Goal: Task Accomplishment & Management: Use online tool/utility

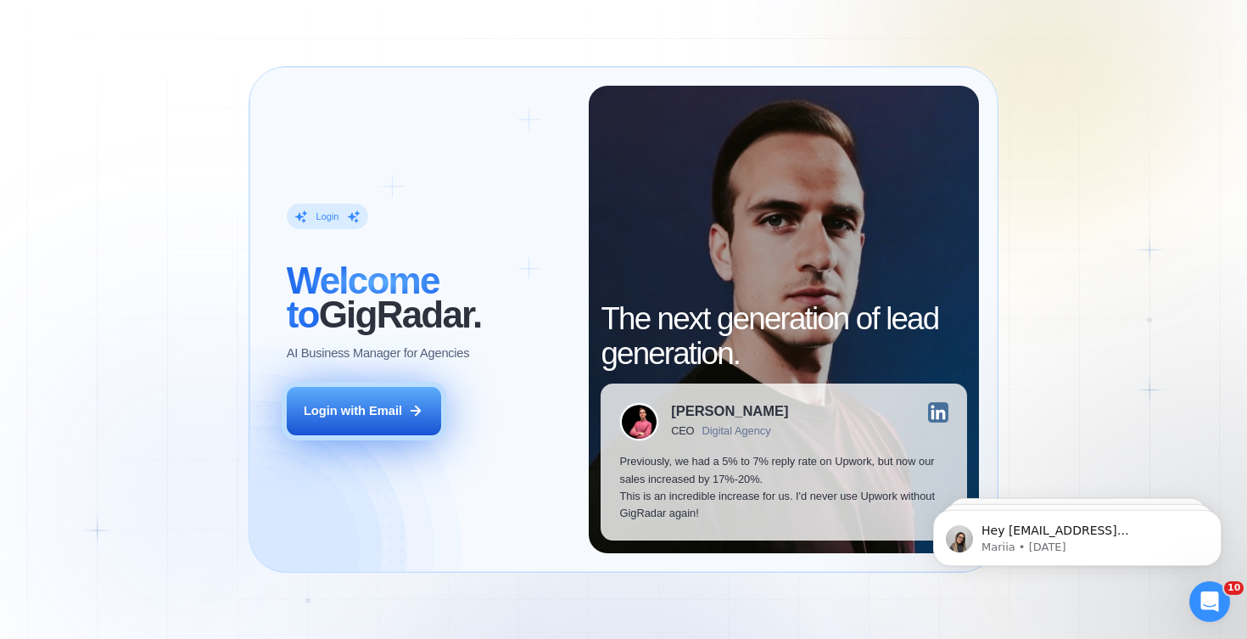
click at [399, 400] on button "Login with Email" at bounding box center [364, 411] width 154 height 48
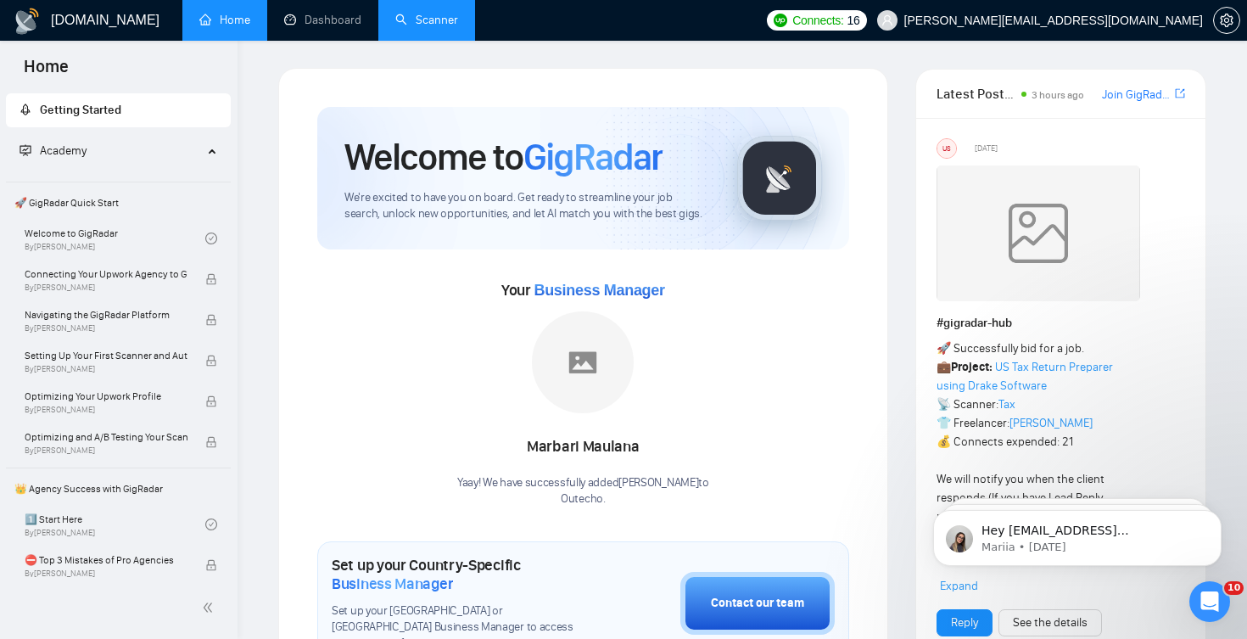
click at [443, 20] on link "Scanner" at bounding box center [426, 20] width 63 height 14
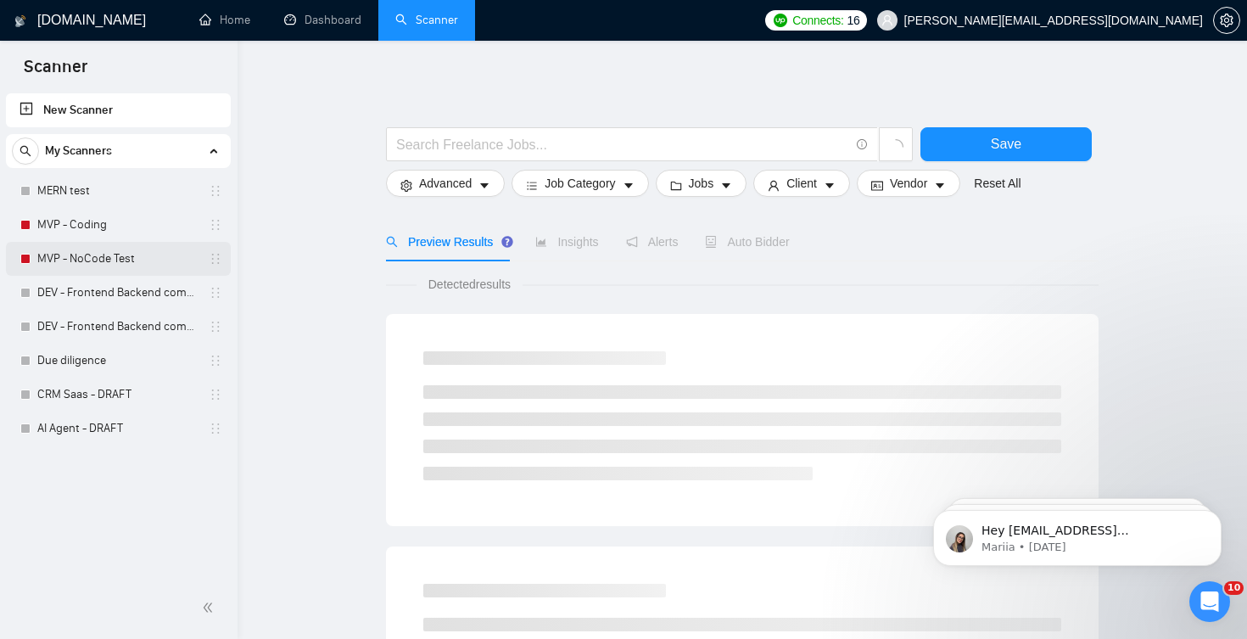
click at [130, 253] on link "MVP - NoCode Test" at bounding box center [117, 259] width 161 height 34
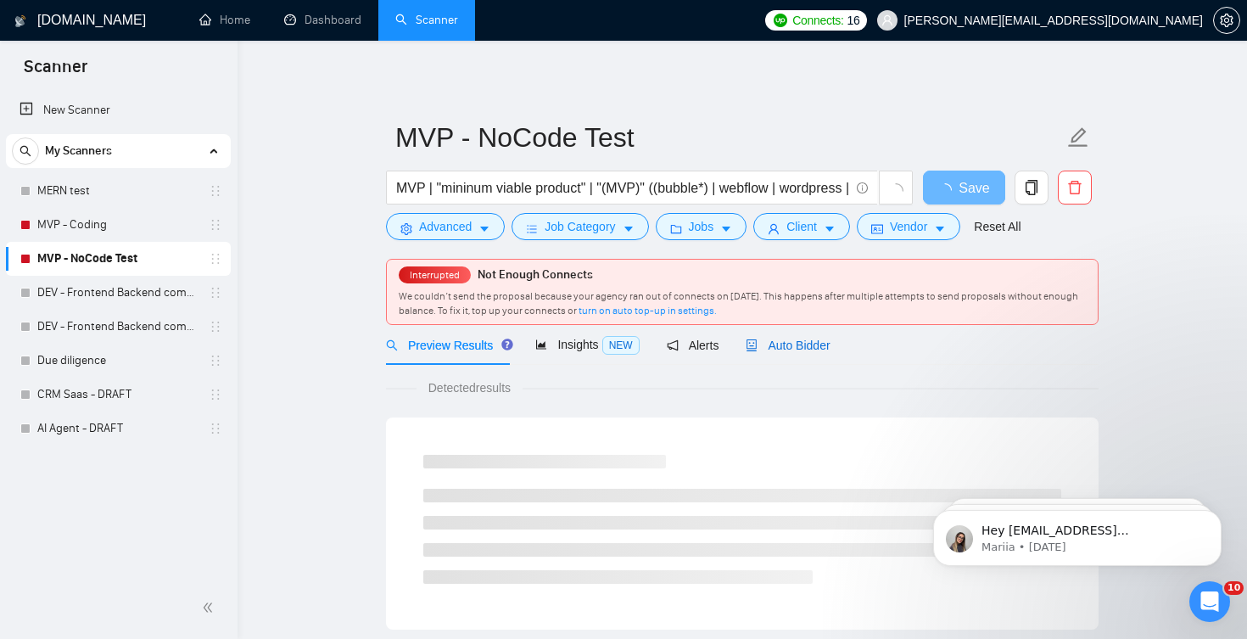
click at [787, 352] on span "Auto Bidder" at bounding box center [788, 345] width 84 height 14
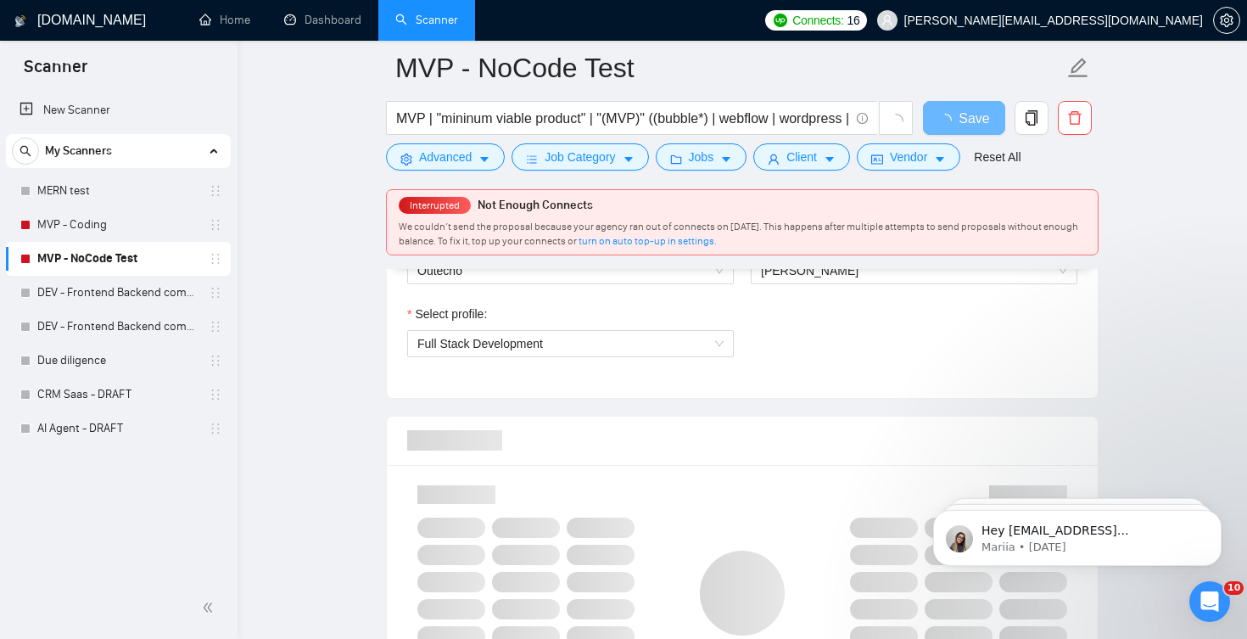
scroll to position [959, 0]
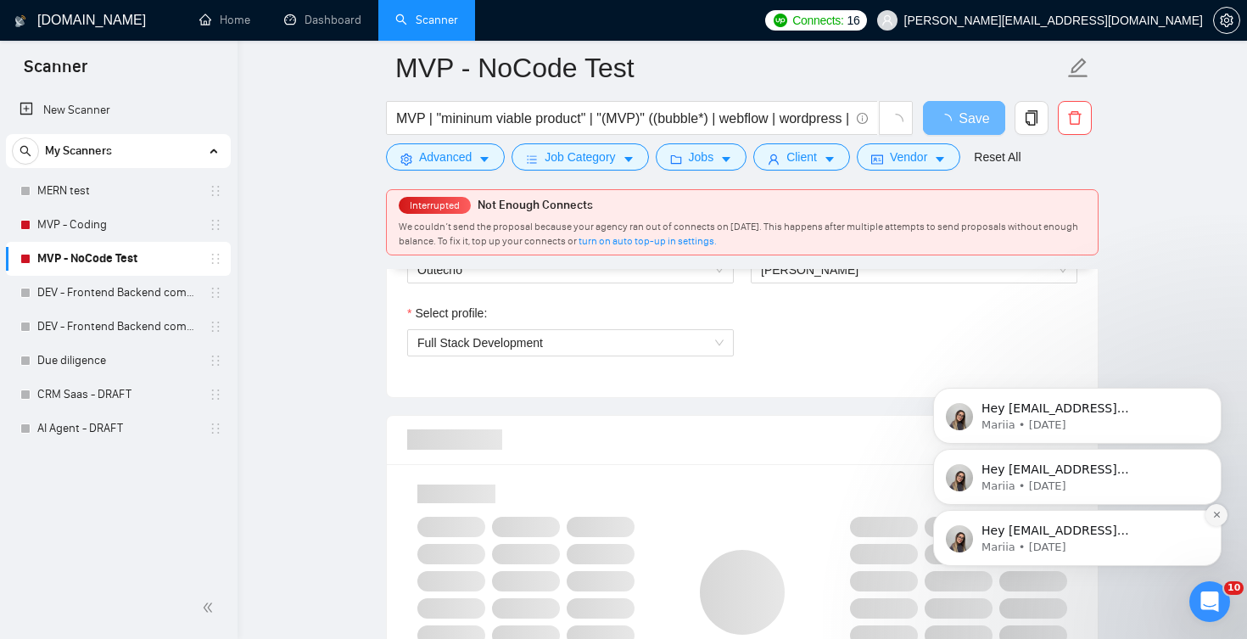
click at [1215, 523] on button "Dismiss notification" at bounding box center [1216, 515] width 22 height 22
click at [1218, 517] on icon "Dismiss notification" at bounding box center [1216, 514] width 9 height 9
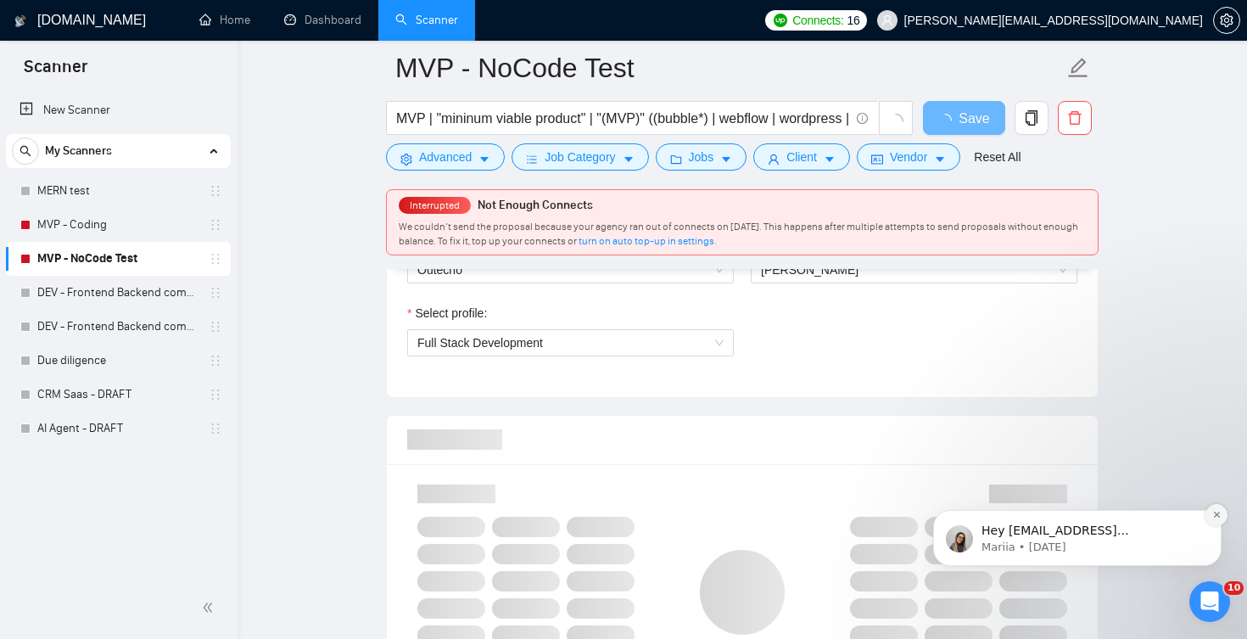
click at [1220, 516] on icon "Dismiss notification" at bounding box center [1216, 514] width 9 height 9
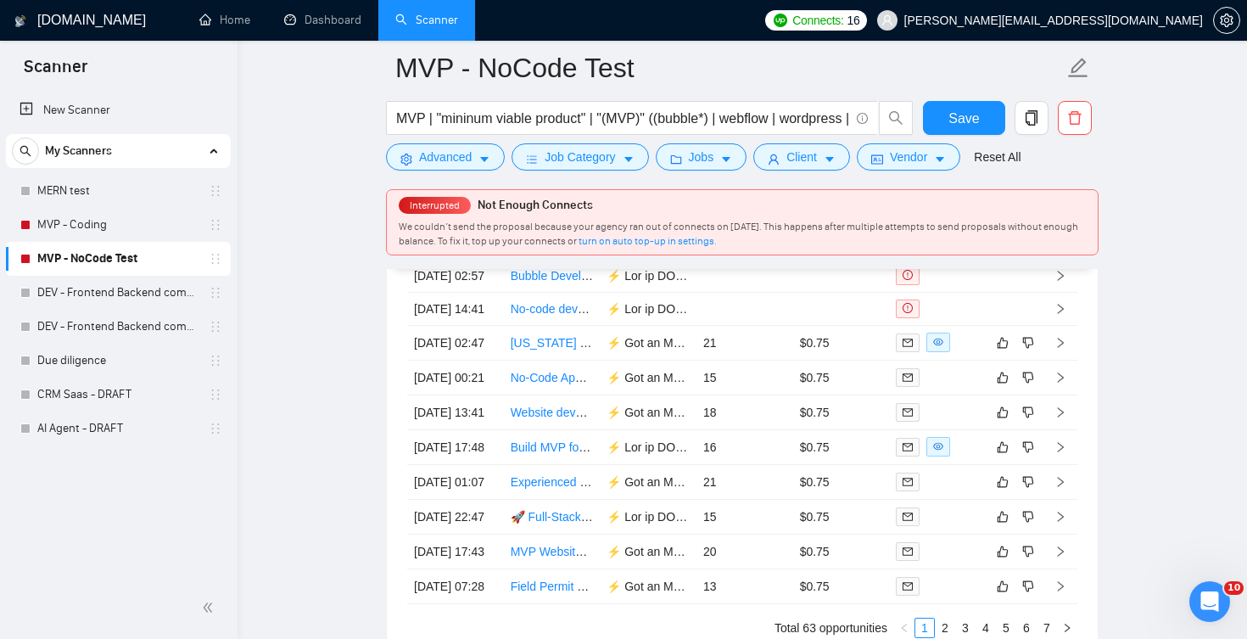
scroll to position [4300, 0]
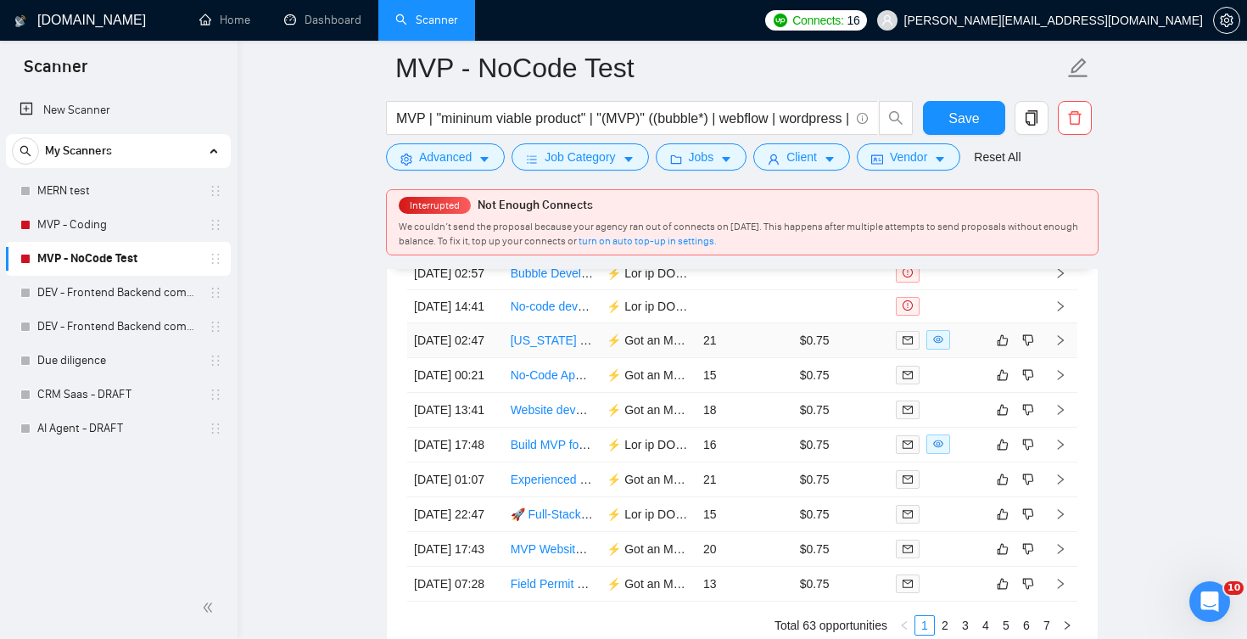
click at [973, 349] on div at bounding box center [937, 340] width 83 height 20
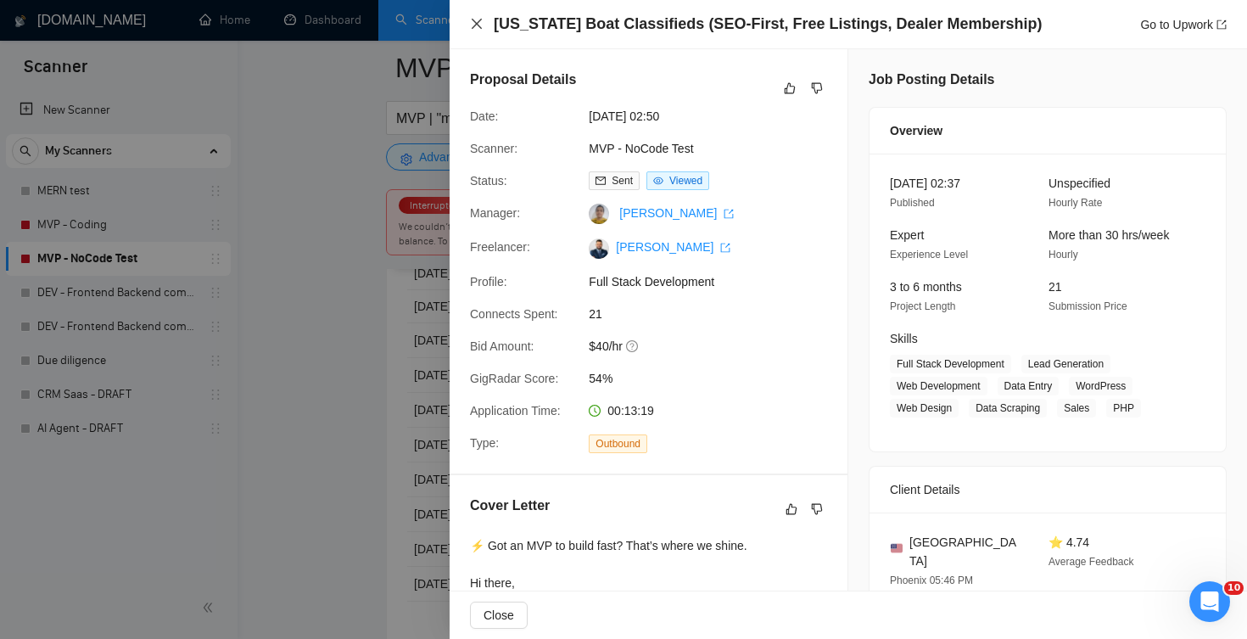
click at [474, 28] on icon "close" at bounding box center [477, 24] width 14 height 14
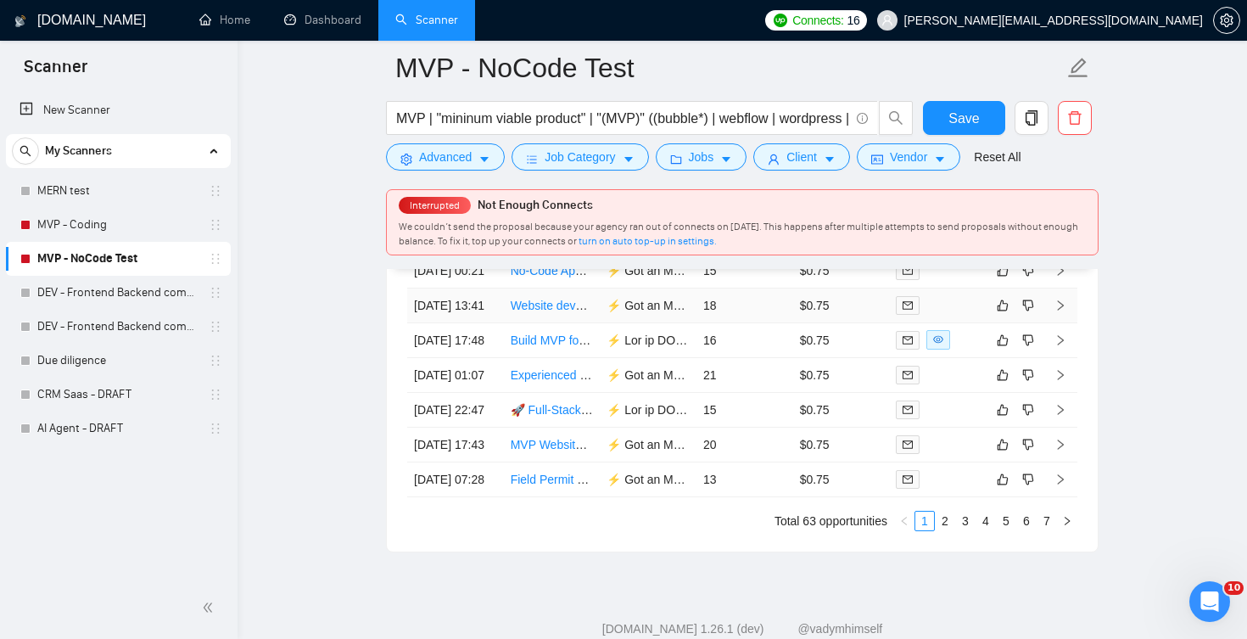
scroll to position [4419, 0]
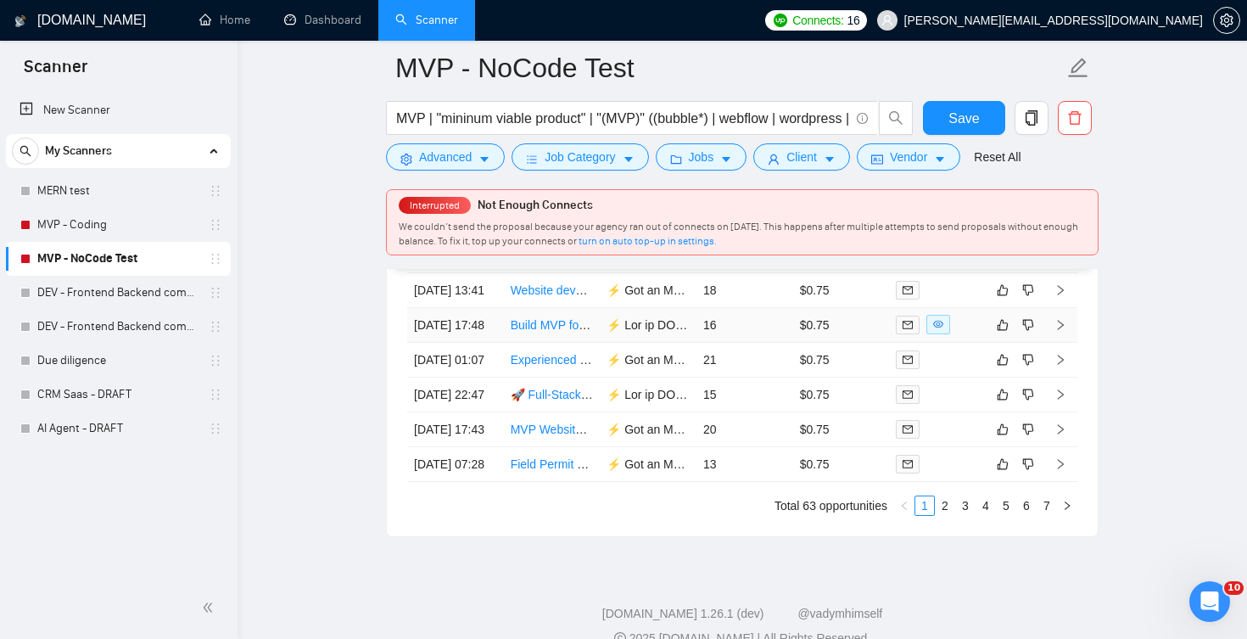
click at [960, 334] on div at bounding box center [937, 325] width 83 height 20
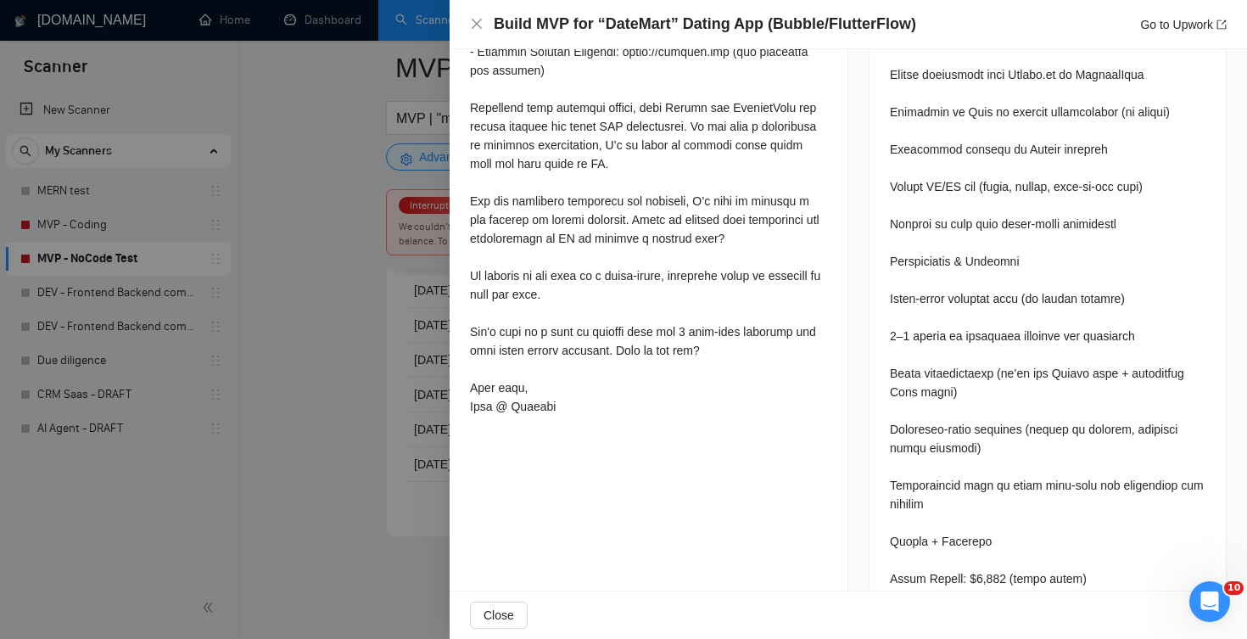
scroll to position [1376, 0]
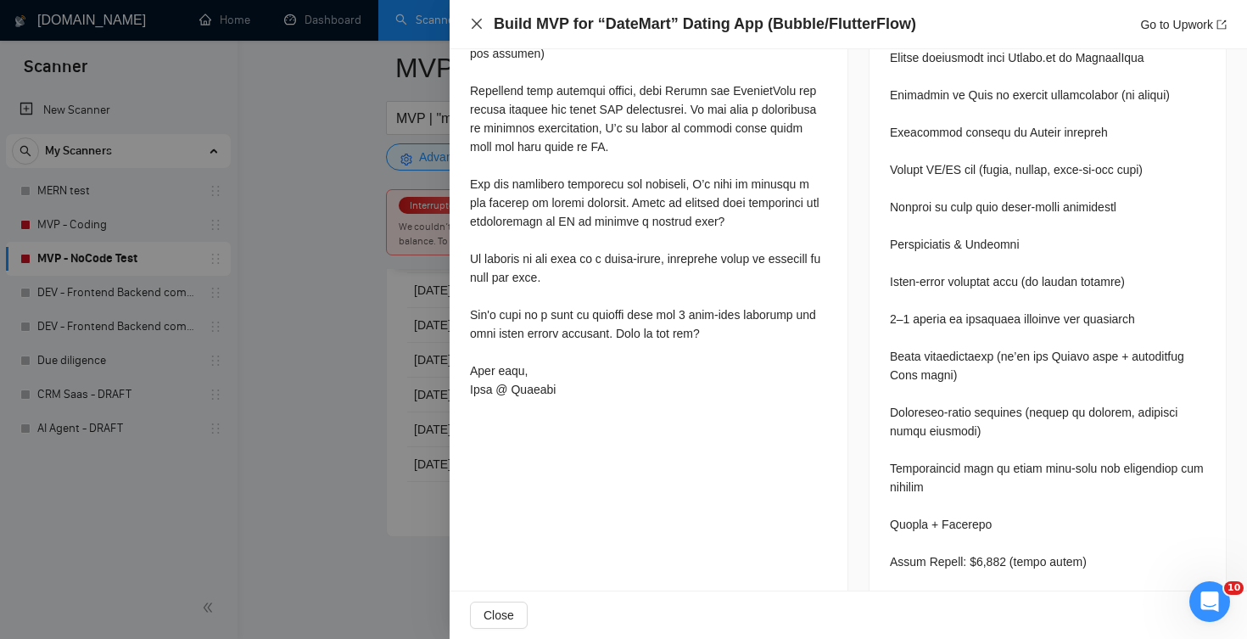
click at [477, 25] on icon "close" at bounding box center [477, 24] width 14 height 14
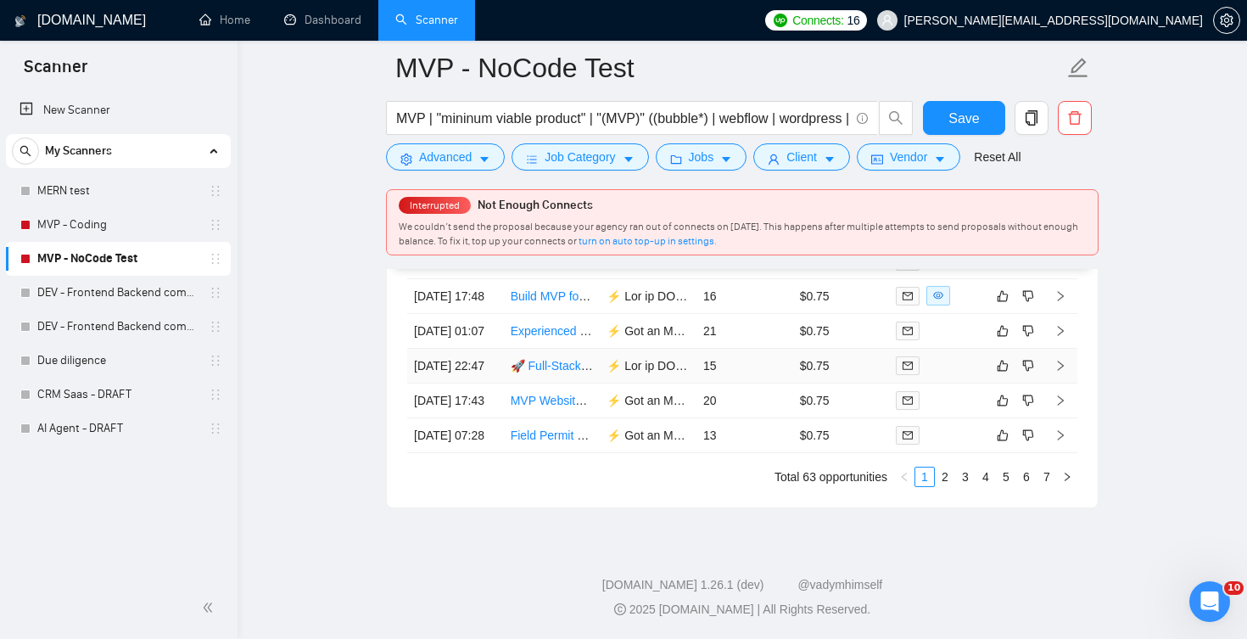
scroll to position [4476, 0]
click at [962, 305] on div at bounding box center [937, 296] width 83 height 20
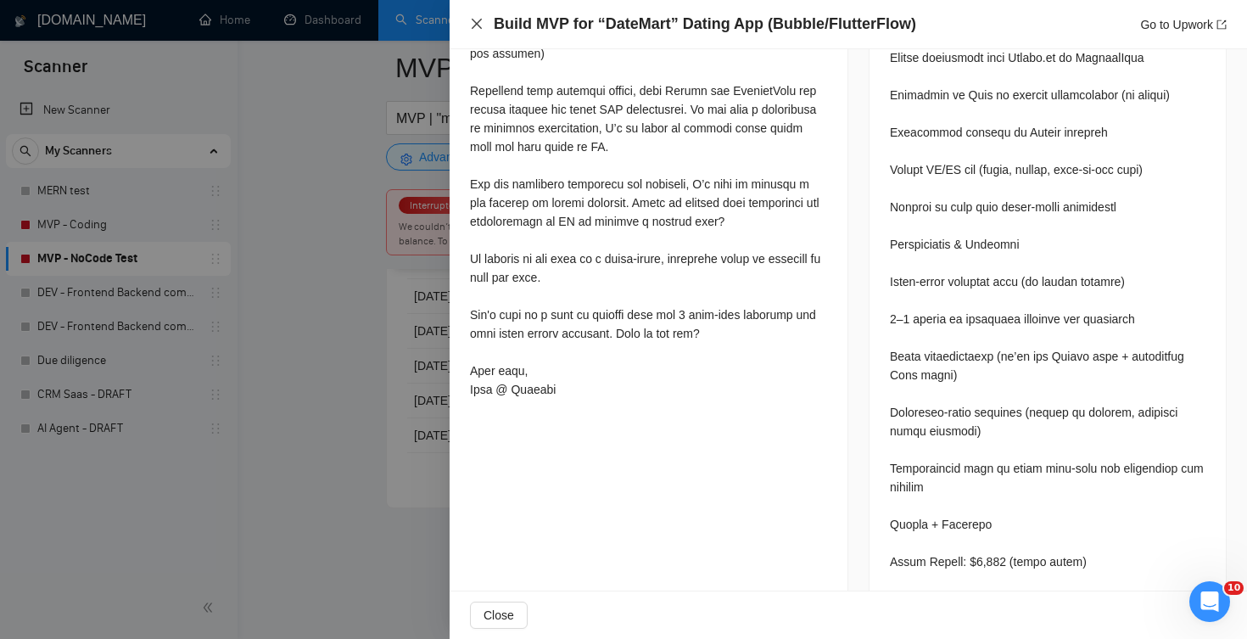
click at [479, 18] on icon "close" at bounding box center [477, 24] width 14 height 14
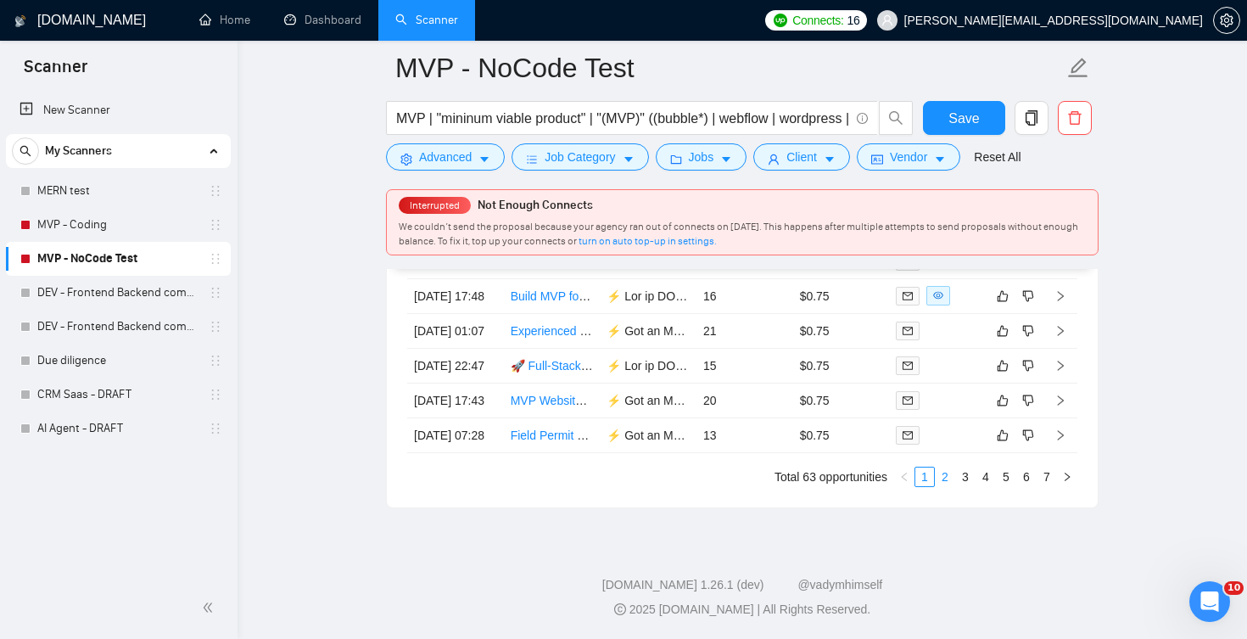
click at [948, 486] on link "2" at bounding box center [945, 476] width 19 height 19
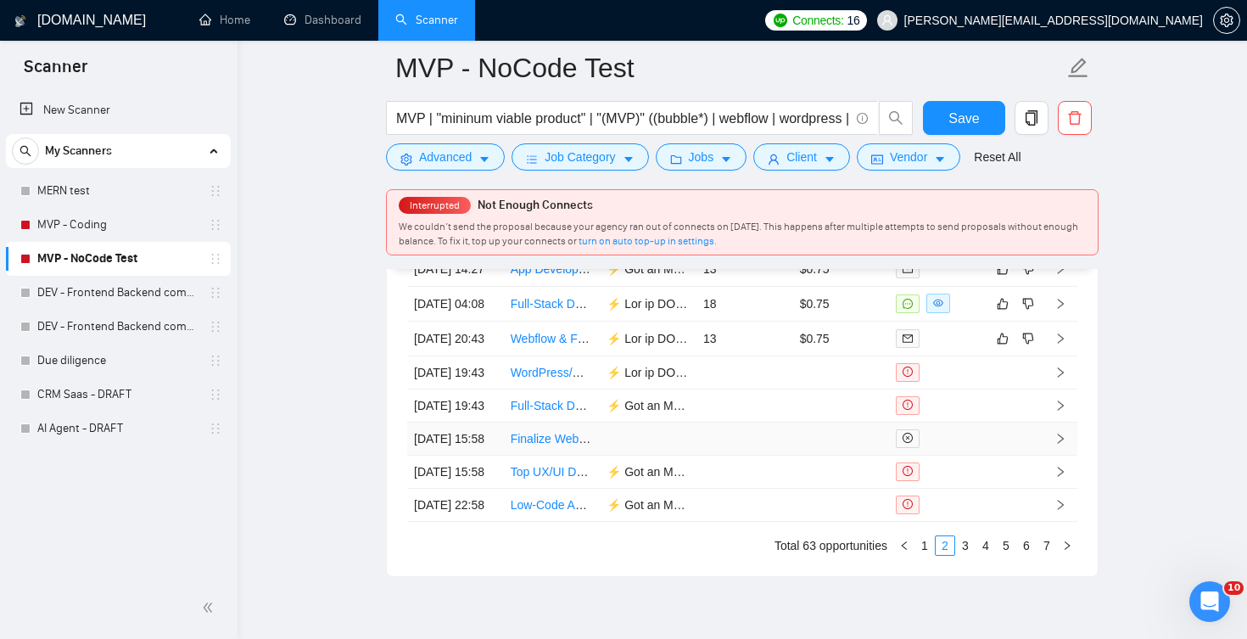
scroll to position [4362, 0]
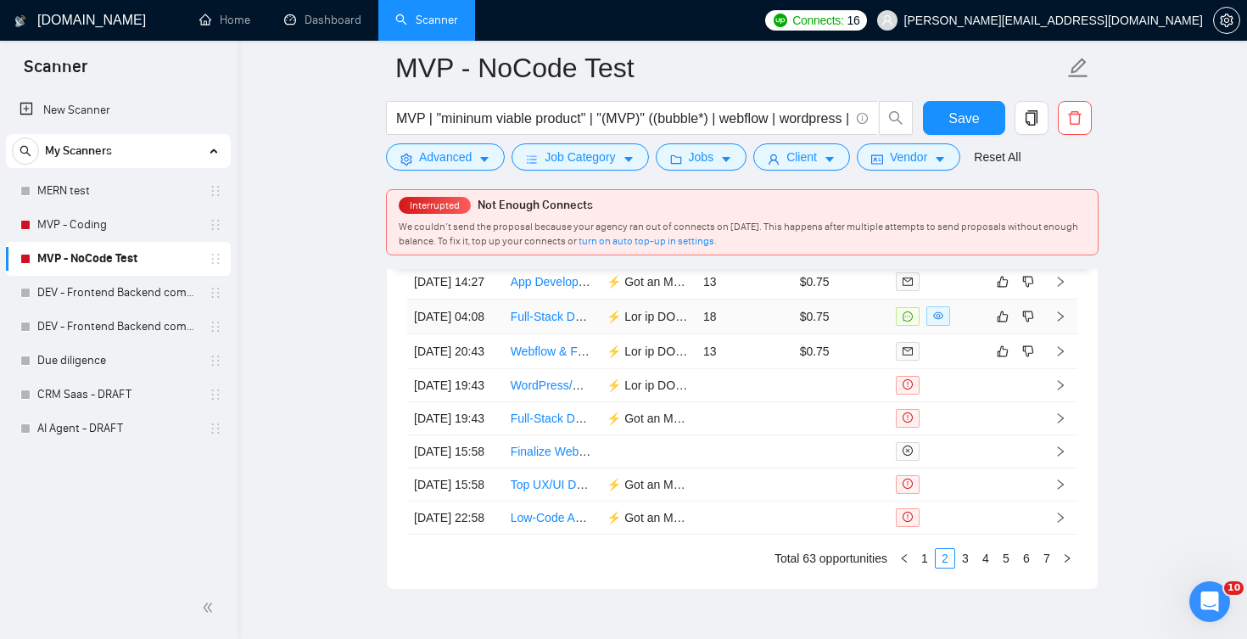
click at [960, 326] on div at bounding box center [937, 316] width 83 height 20
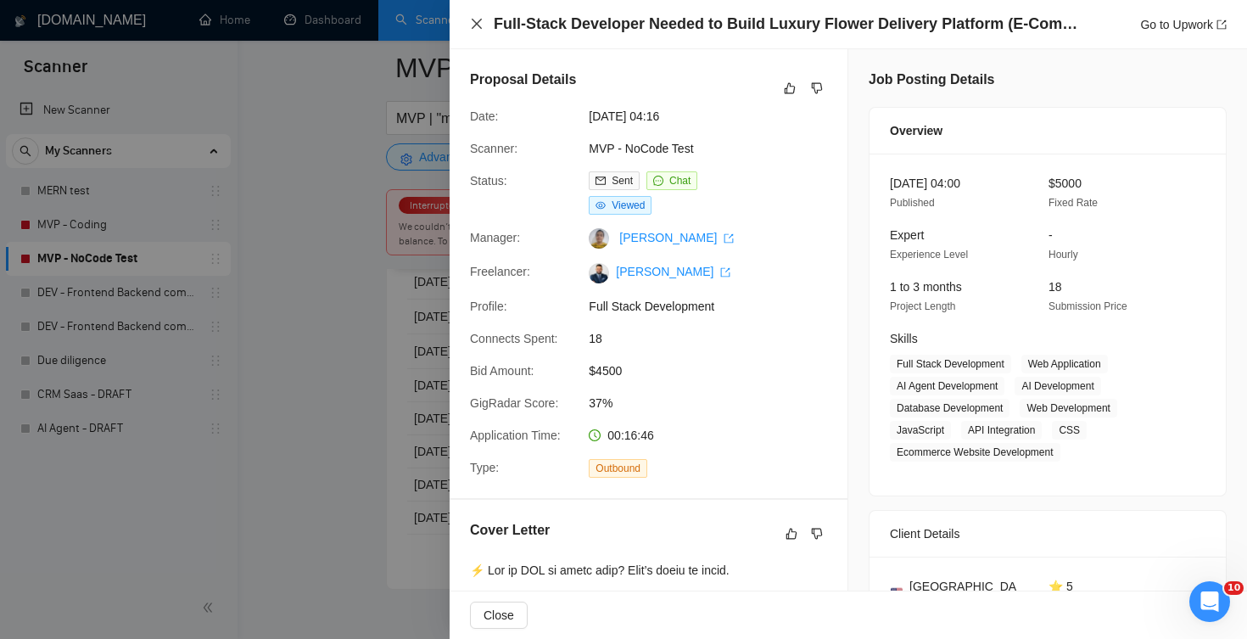
click at [477, 20] on icon "close" at bounding box center [477, 24] width 14 height 14
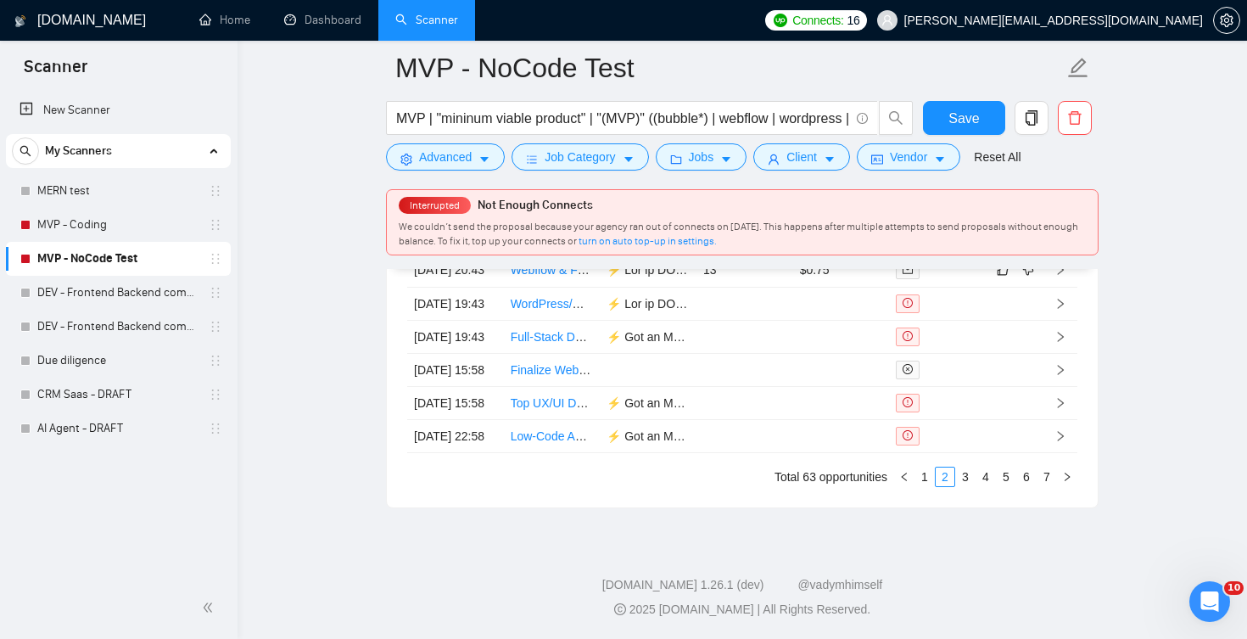
scroll to position [4620, 0]
click at [965, 475] on link "3" at bounding box center [965, 476] width 19 height 19
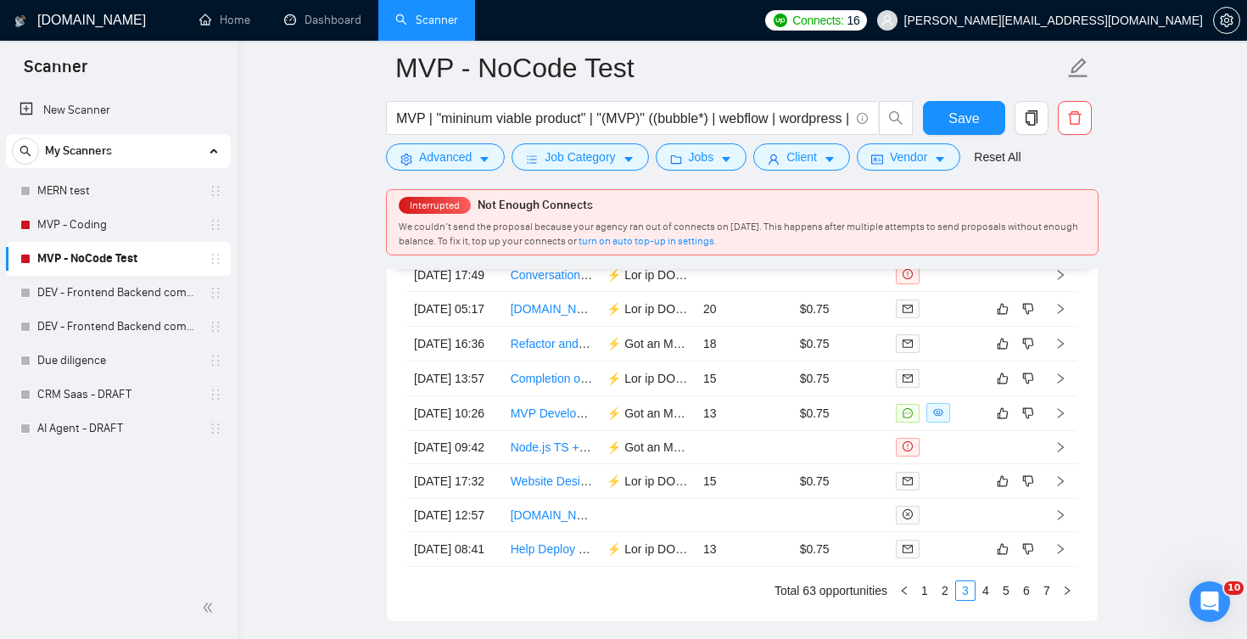
scroll to position [4320, 0]
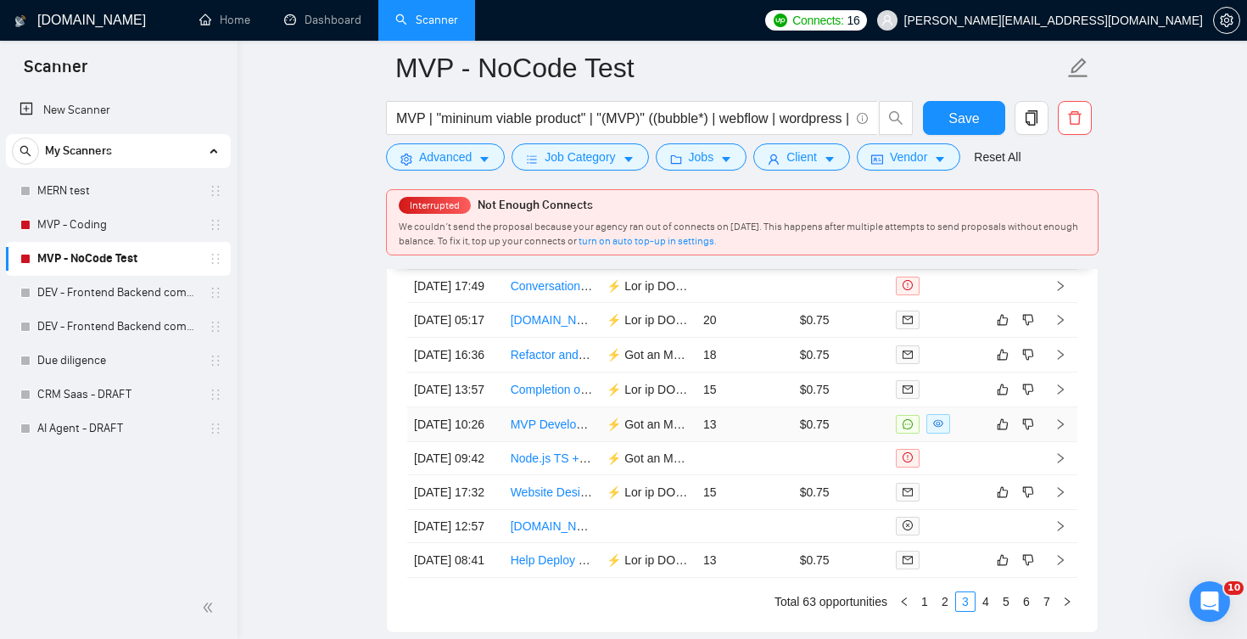
click at [968, 433] on div at bounding box center [937, 424] width 83 height 20
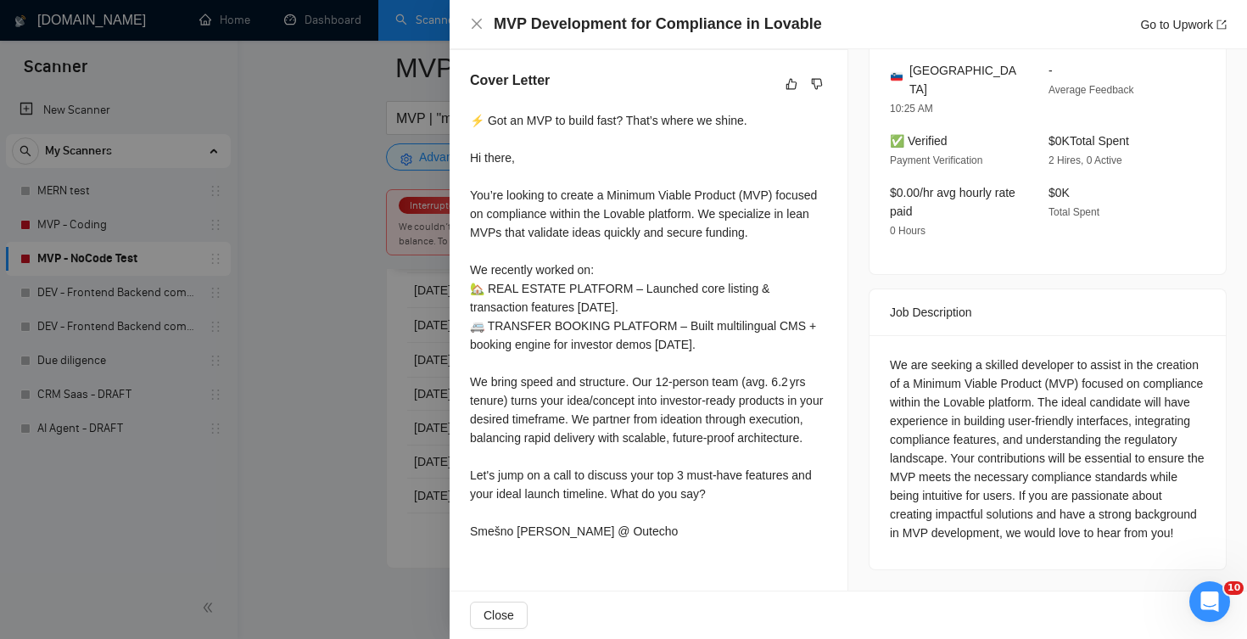
scroll to position [4418, 0]
click at [476, 22] on icon "close" at bounding box center [477, 24] width 14 height 14
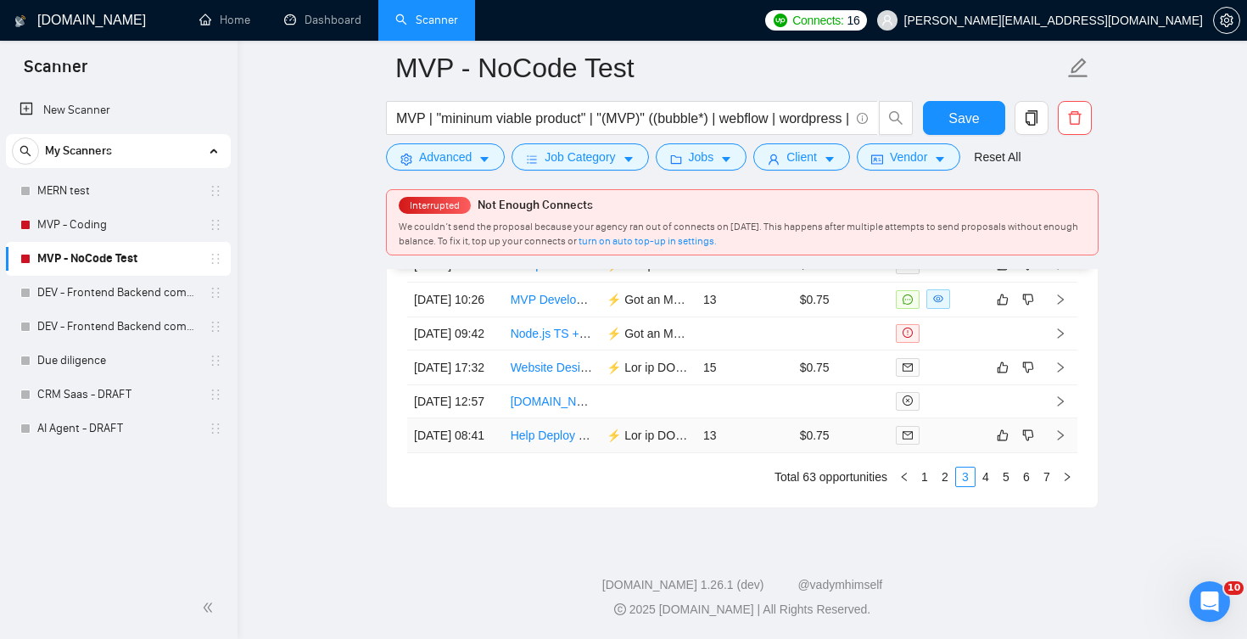
scroll to position [4620, 0]
click at [980, 479] on link "4" at bounding box center [985, 476] width 19 height 19
click at [1009, 469] on link "5" at bounding box center [1006, 476] width 19 height 19
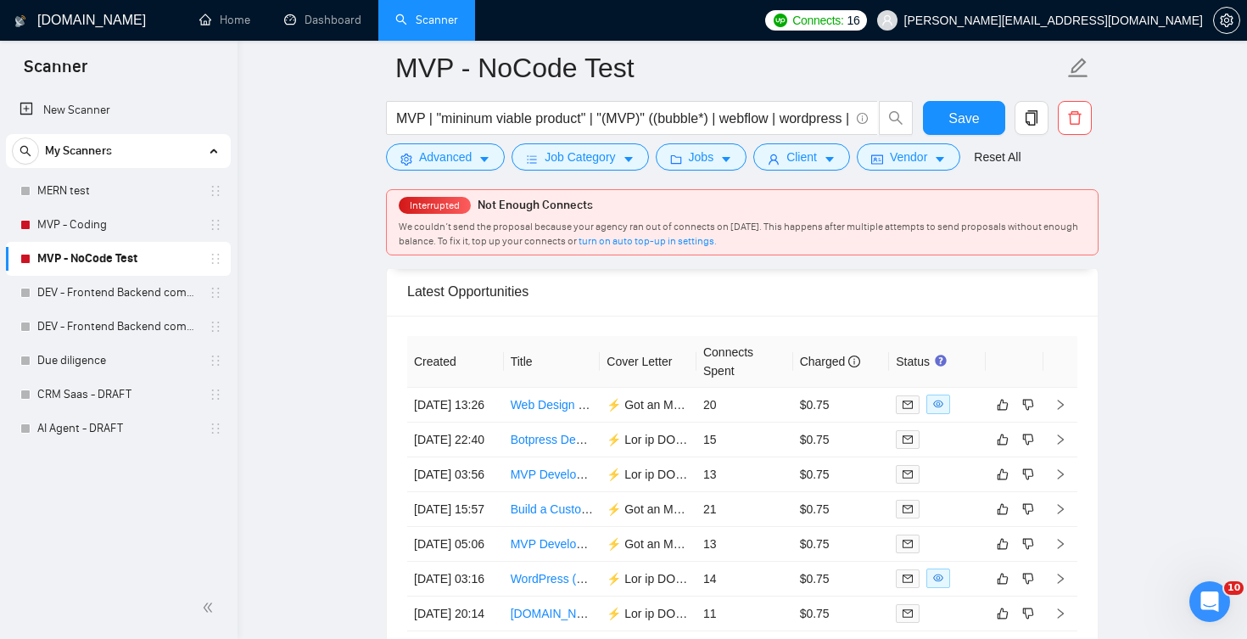
scroll to position [4168, 0]
click at [134, 224] on link "MVP - Coding" at bounding box center [117, 225] width 161 height 34
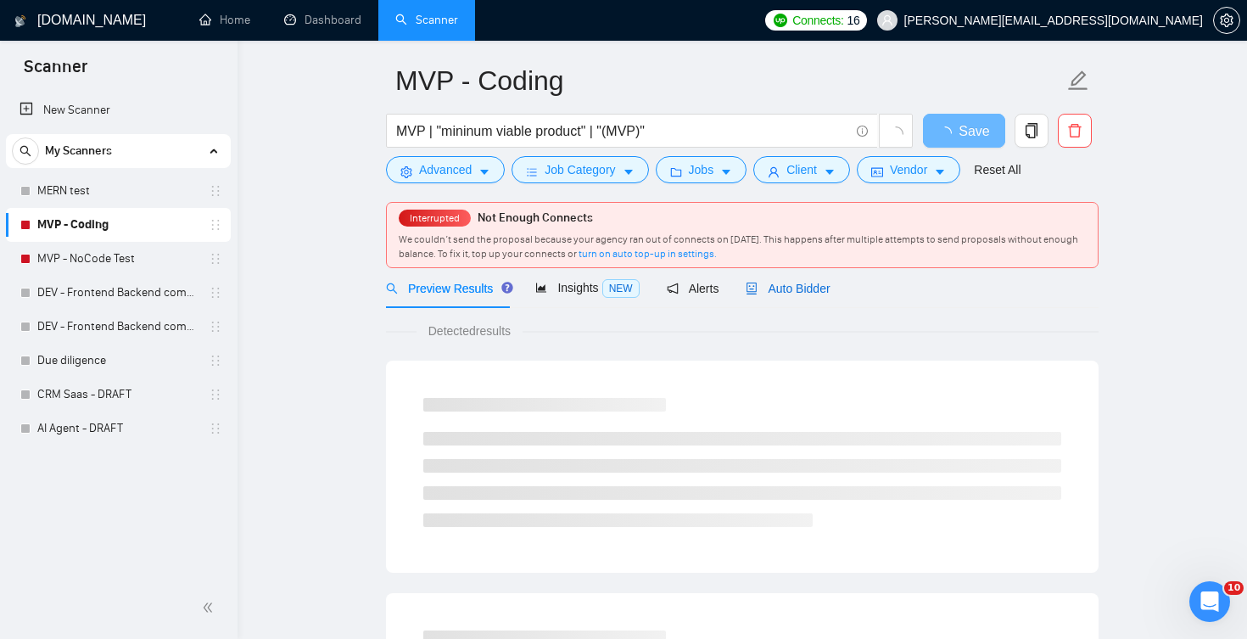
click at [791, 293] on span "Auto Bidder" at bounding box center [788, 289] width 84 height 14
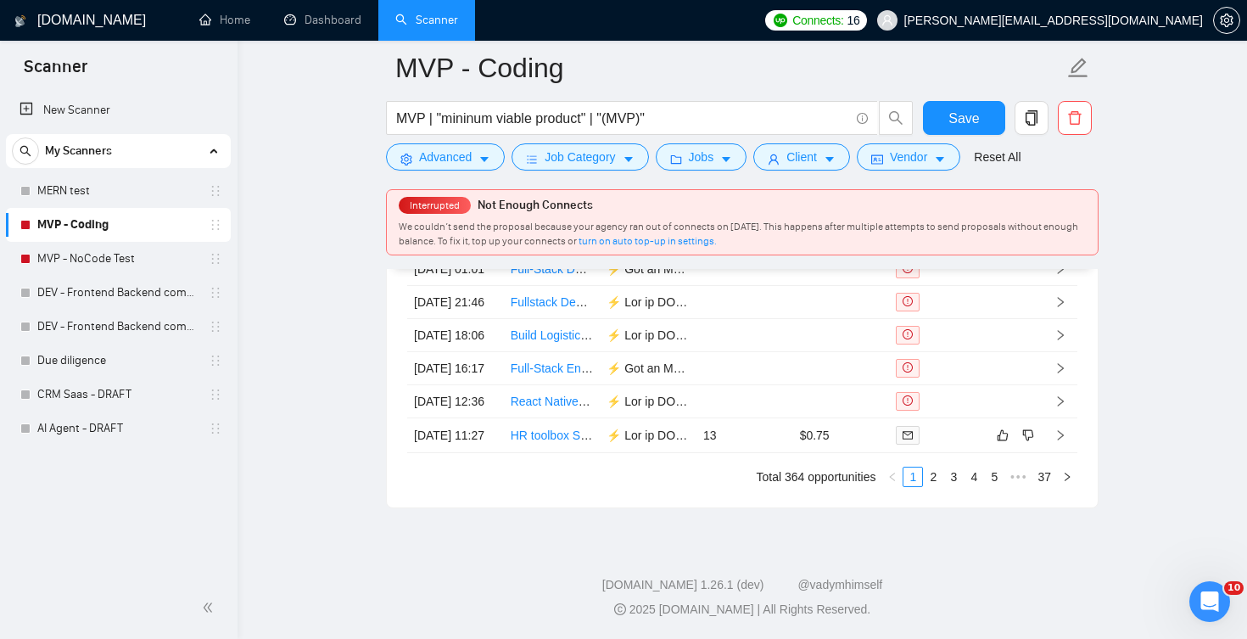
scroll to position [4647, 0]
click at [939, 472] on link "2" at bounding box center [933, 476] width 19 height 19
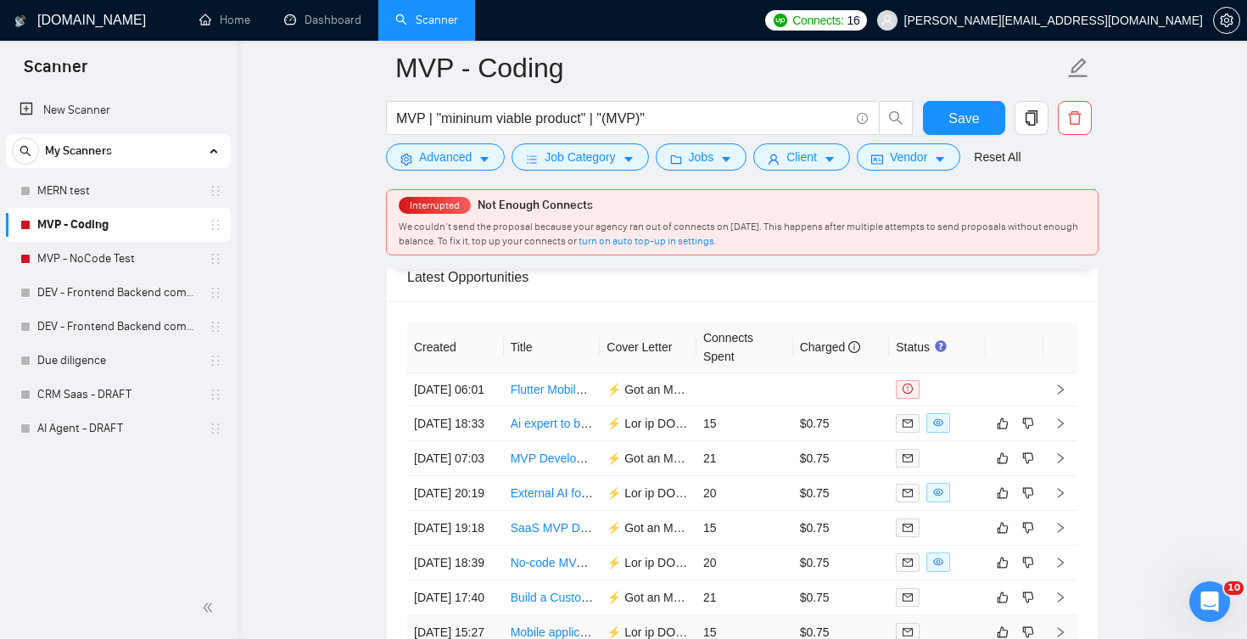
scroll to position [4207, 0]
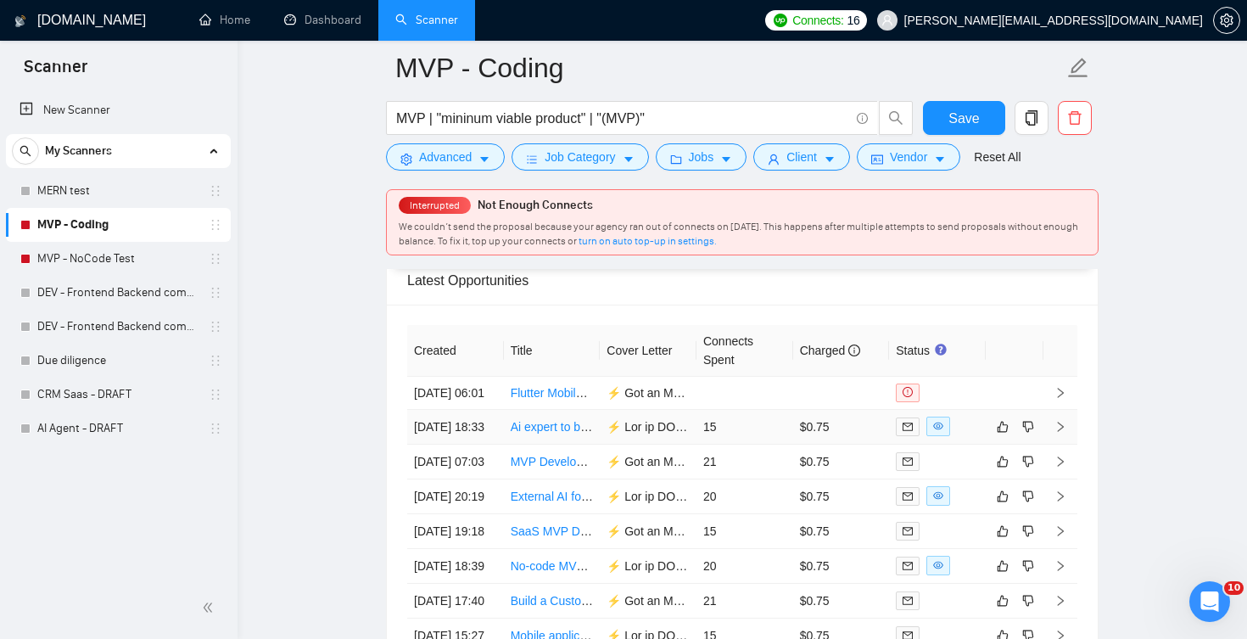
click at [964, 436] on div at bounding box center [937, 426] width 83 height 20
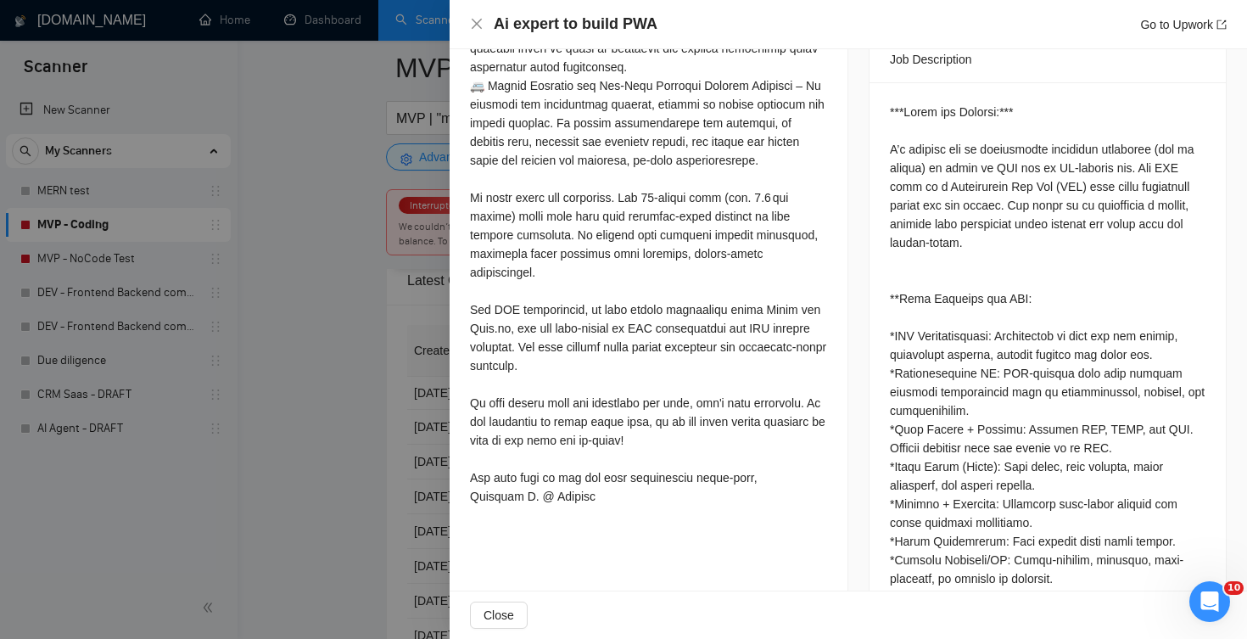
scroll to position [705, 0]
click at [475, 25] on icon "close" at bounding box center [477, 24] width 14 height 14
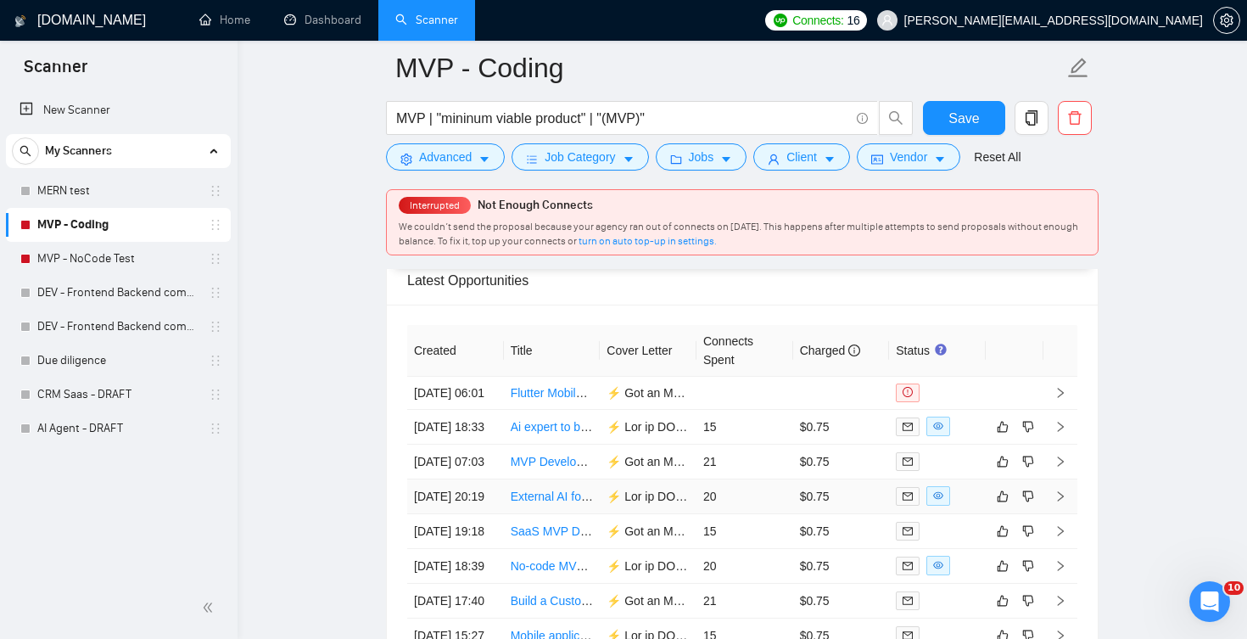
click at [958, 506] on div at bounding box center [937, 496] width 83 height 20
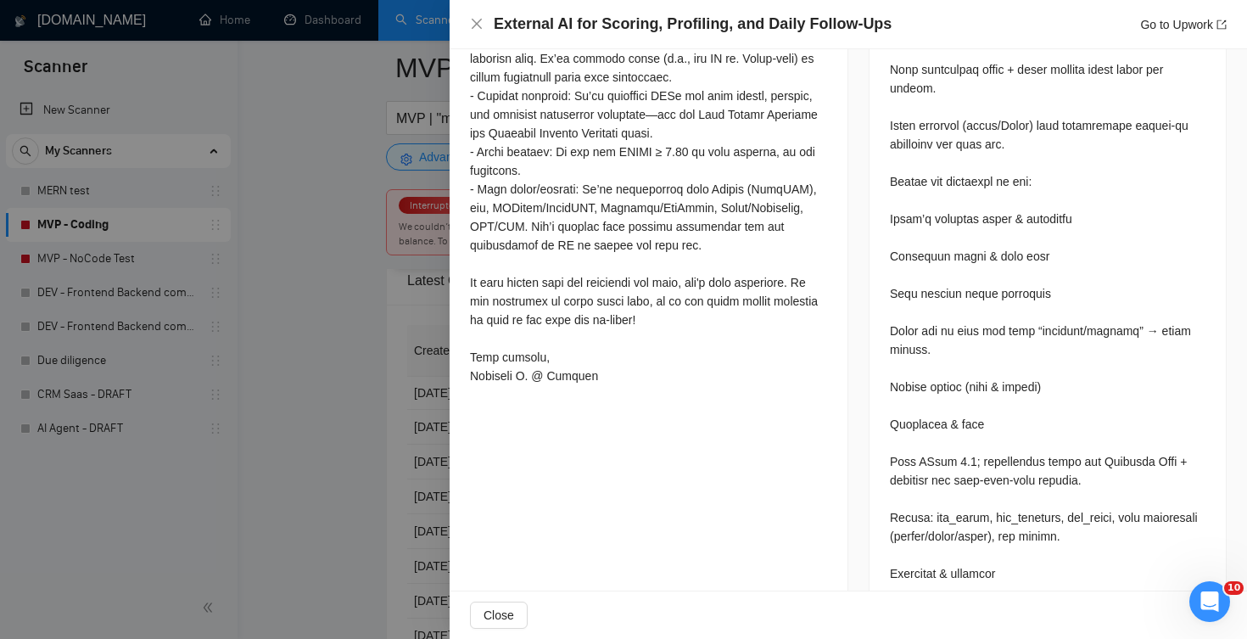
scroll to position [958, 0]
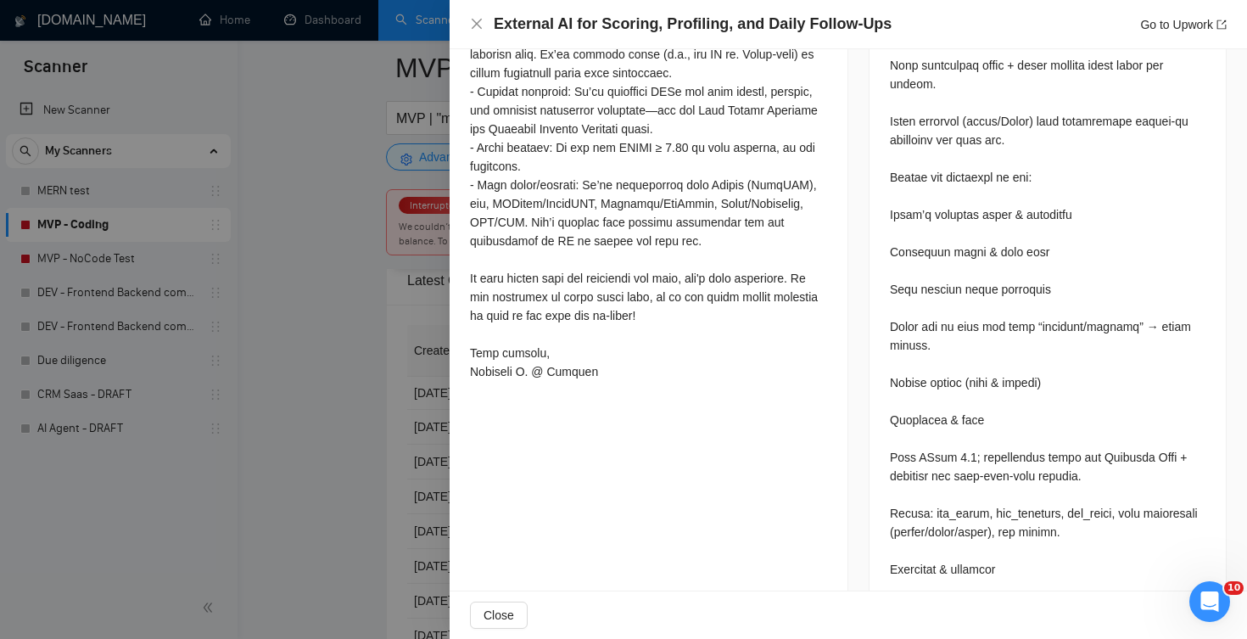
click at [469, 22] on div "External AI for Scoring, Profiling, and Daily Follow-Ups Go to Upwork" at bounding box center [848, 24] width 797 height 49
click at [479, 25] on icon "close" at bounding box center [477, 24] width 14 height 14
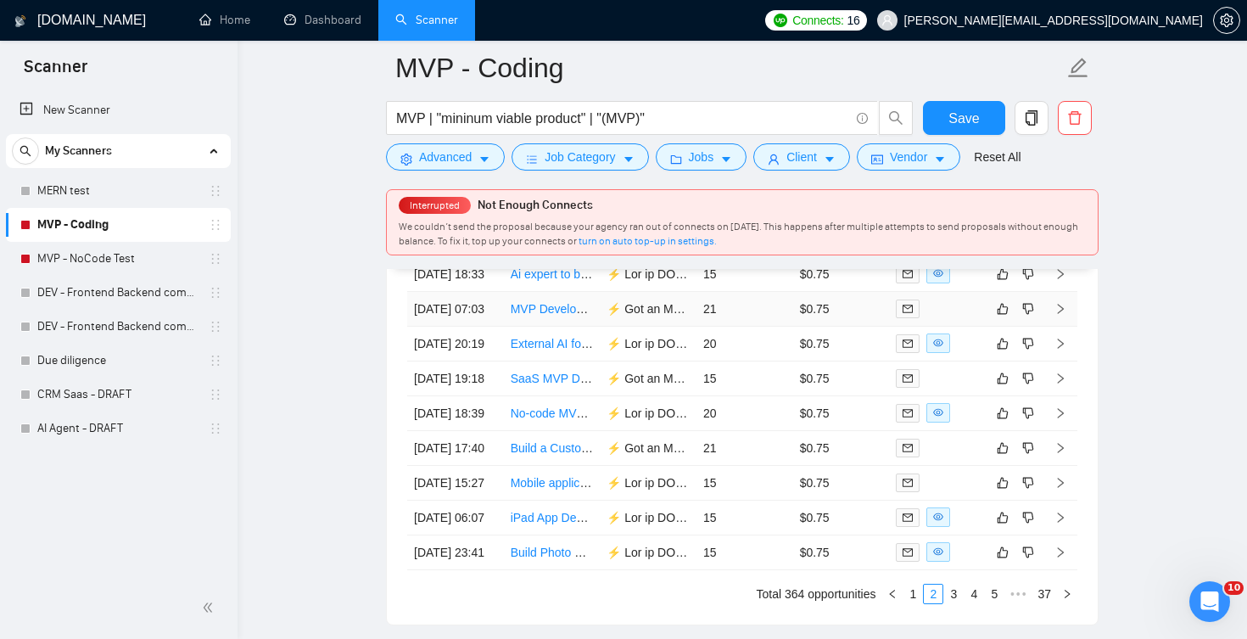
scroll to position [4368, 0]
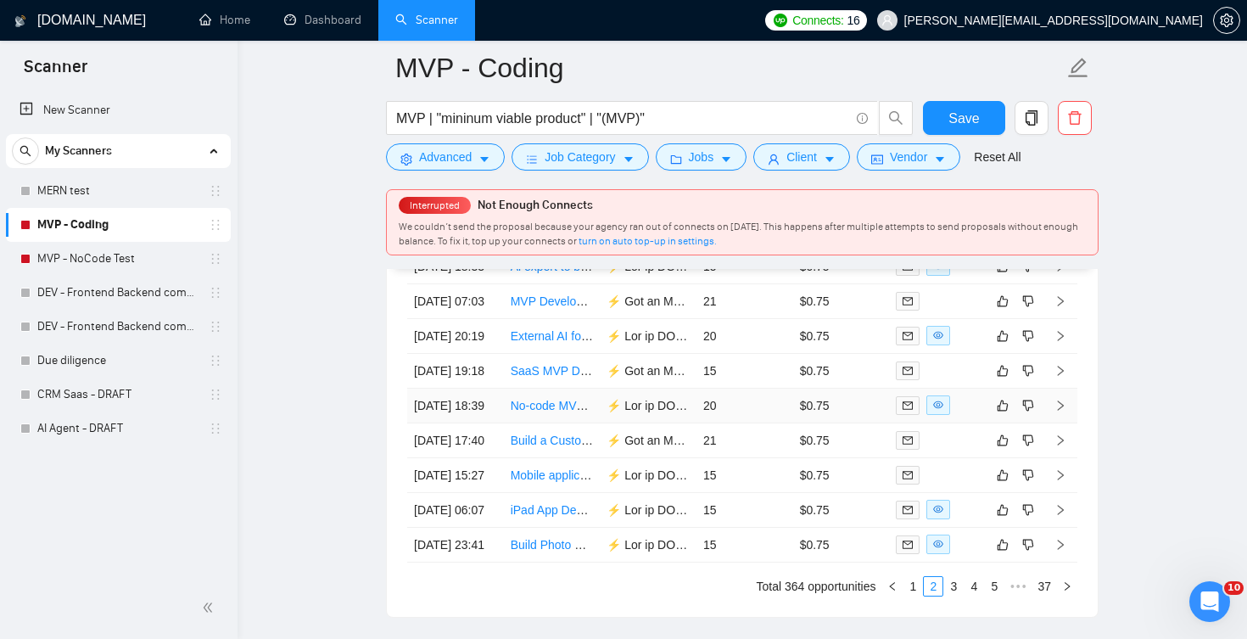
click at [974, 415] on div at bounding box center [937, 405] width 83 height 20
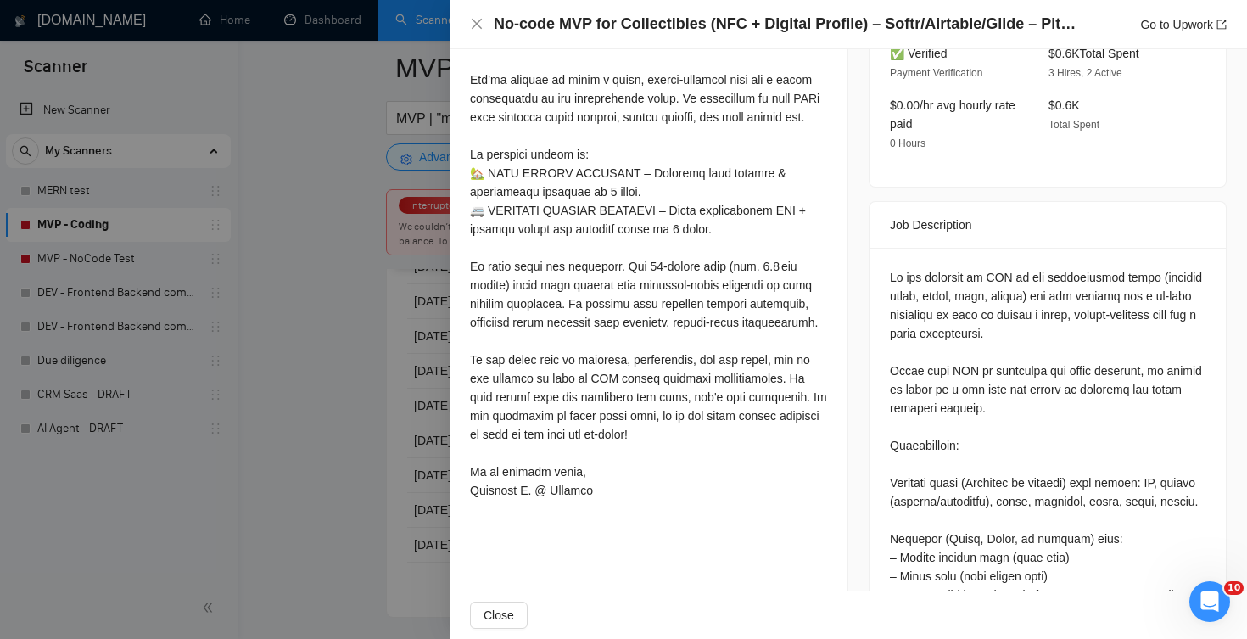
scroll to position [557, 0]
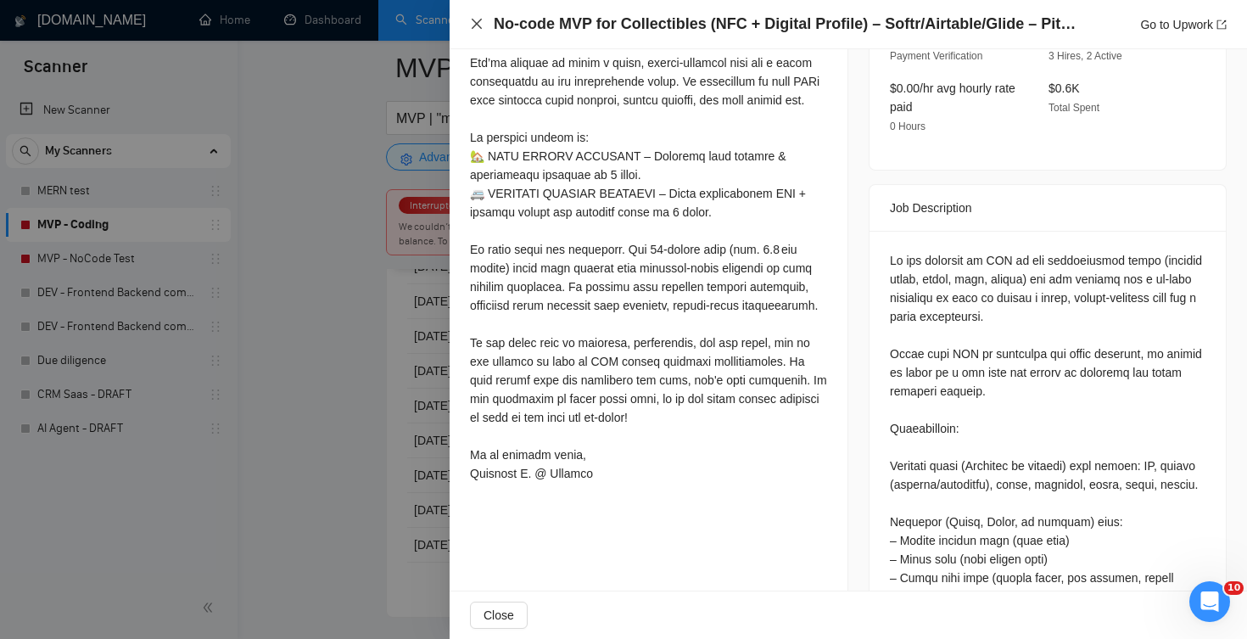
click at [477, 23] on icon "close" at bounding box center [477, 24] width 14 height 14
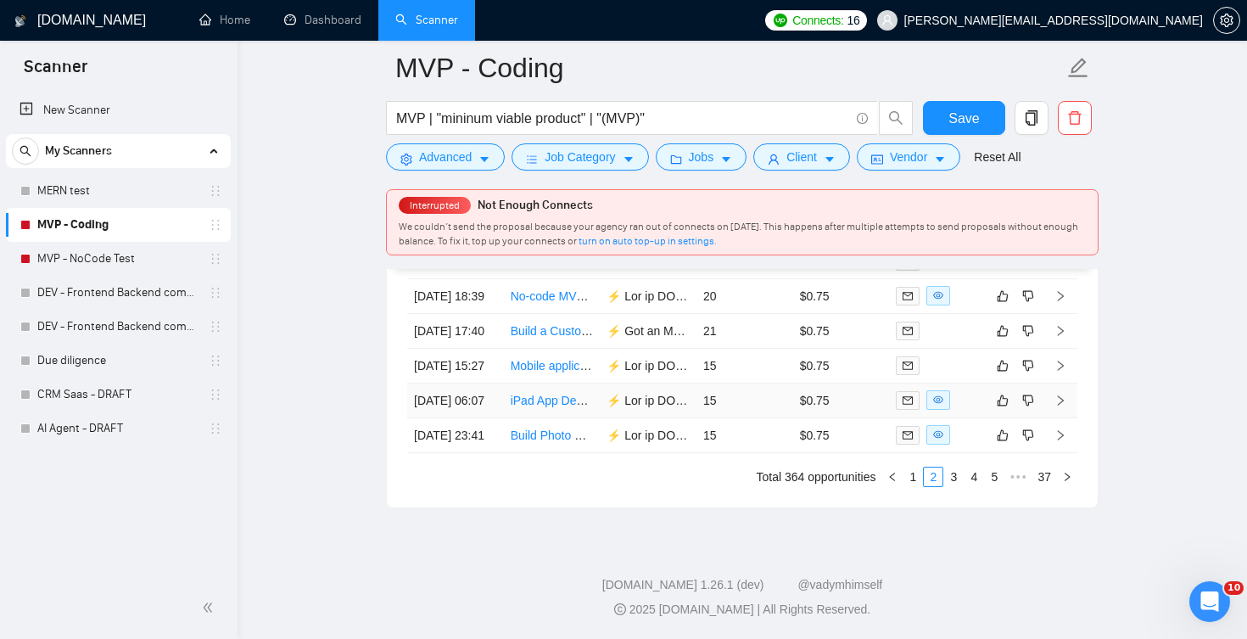
scroll to position [4647, 0]
click at [960, 390] on div at bounding box center [937, 400] width 83 height 20
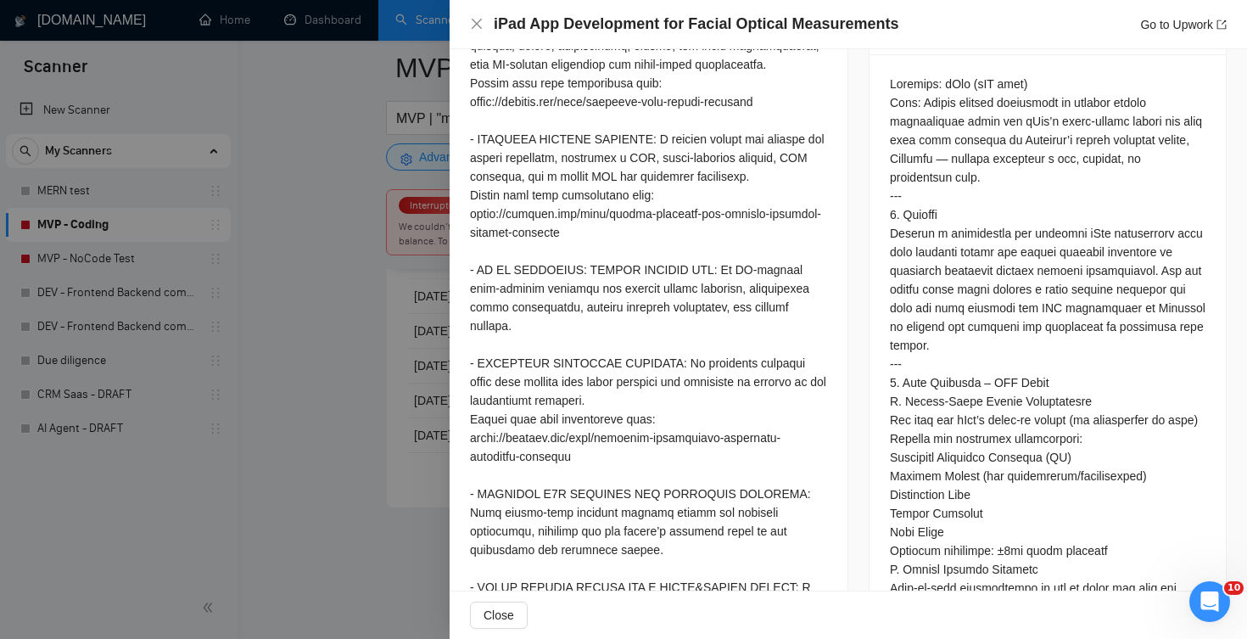
scroll to position [735, 0]
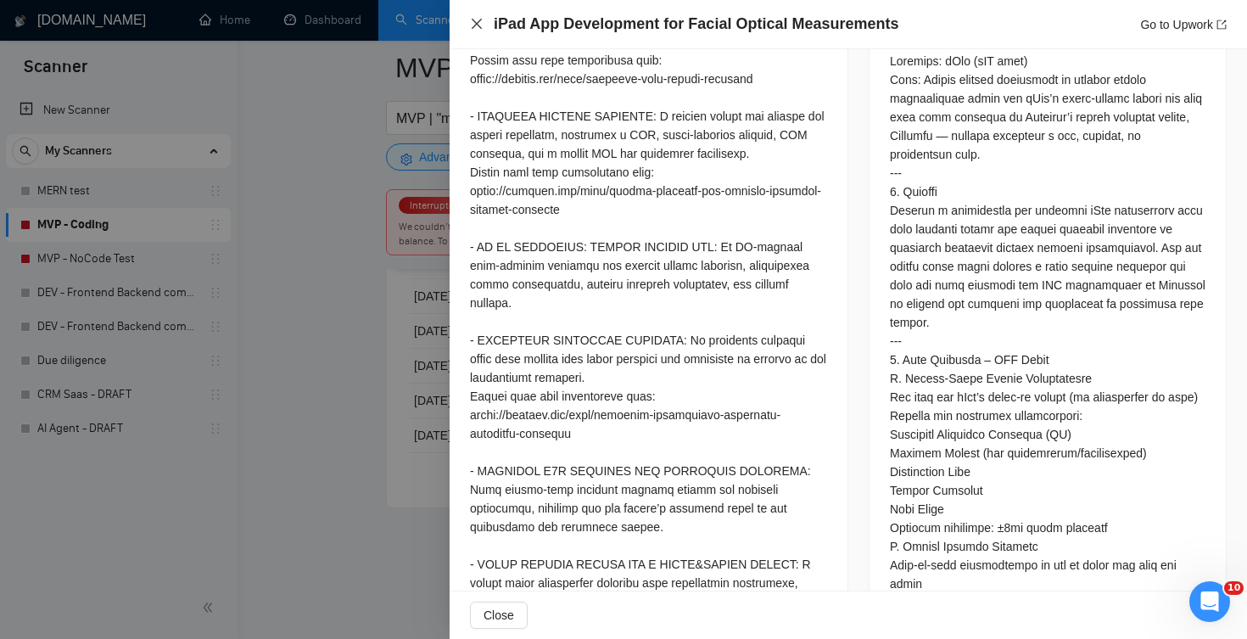
click at [471, 25] on icon "close" at bounding box center [477, 24] width 14 height 14
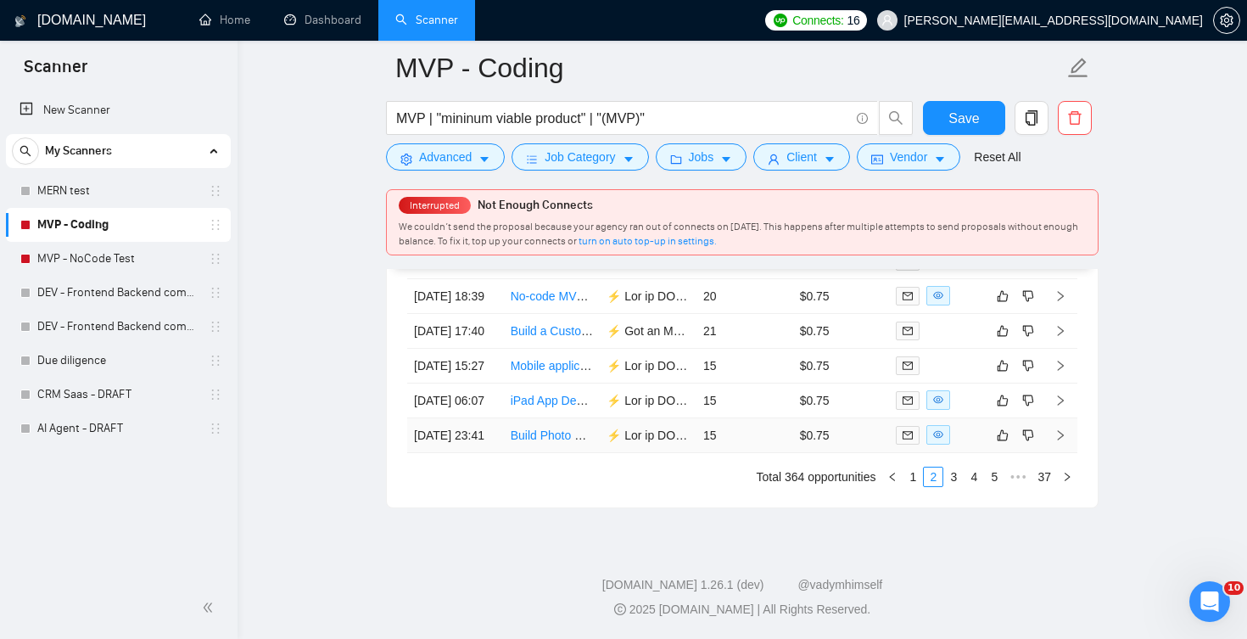
click at [969, 425] on div at bounding box center [937, 435] width 83 height 20
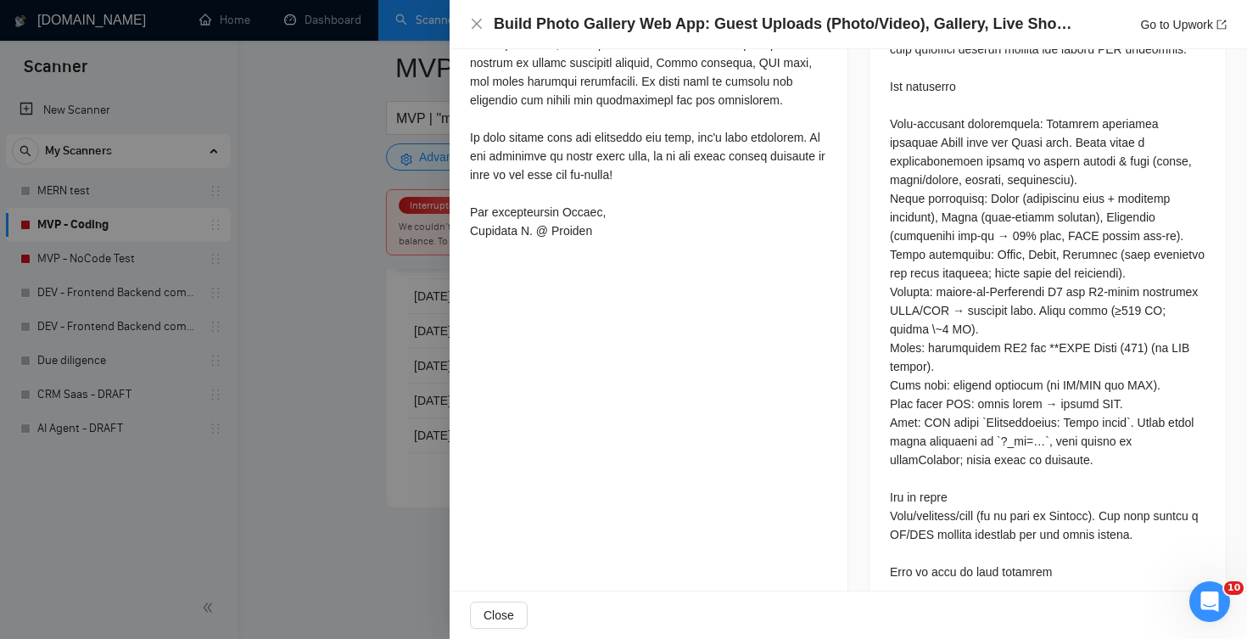
scroll to position [861, 0]
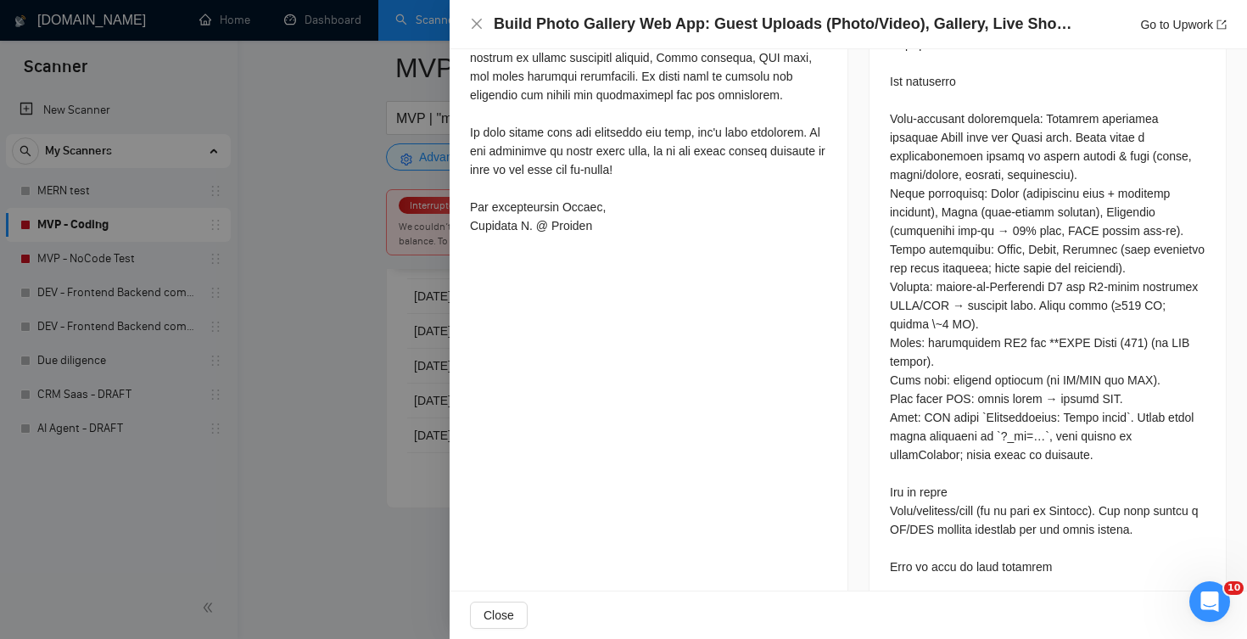
click at [486, 25] on div "Build Photo Gallery Web App: Guest Uploads (Photo/Video), Gallery, Live Show, Z…" at bounding box center [848, 24] width 757 height 21
click at [478, 23] on icon "close" at bounding box center [477, 24] width 10 height 10
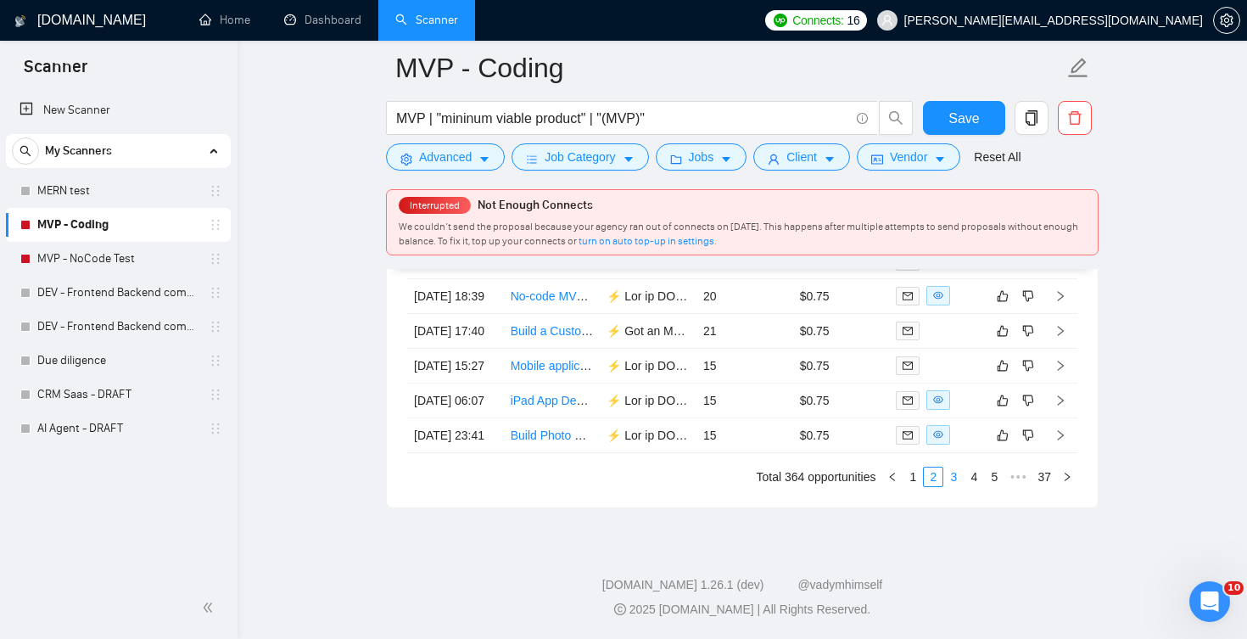
click at [950, 480] on link "3" at bounding box center [953, 476] width 19 height 19
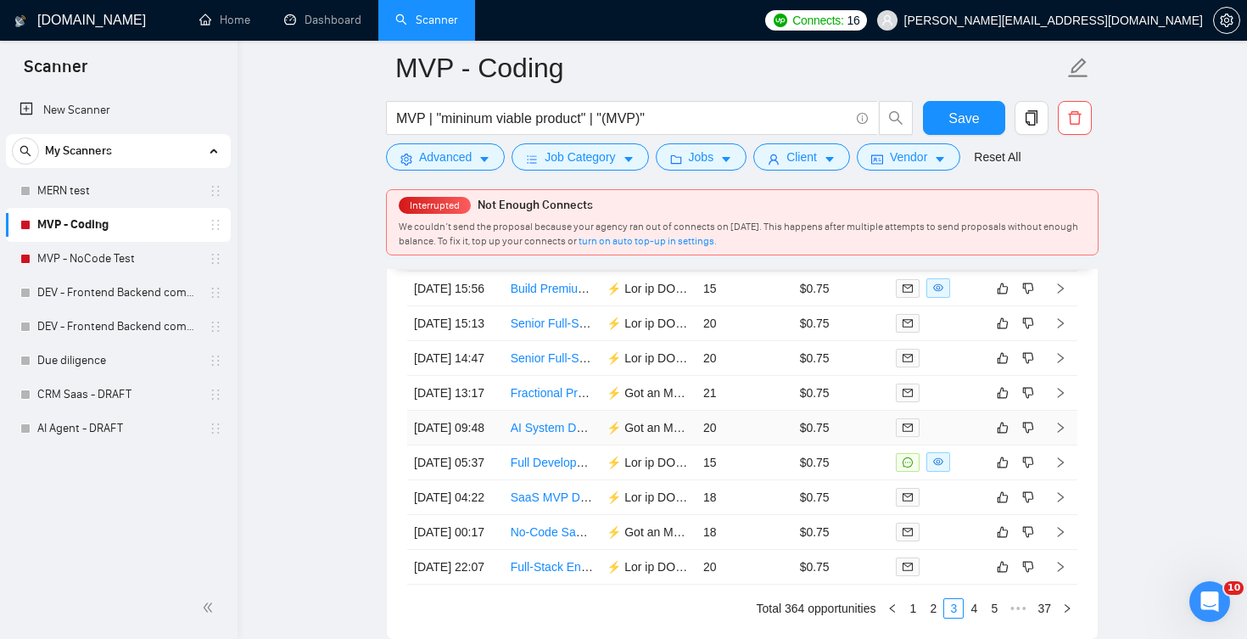
scroll to position [4349, 0]
click at [971, 296] on div at bounding box center [937, 287] width 83 height 20
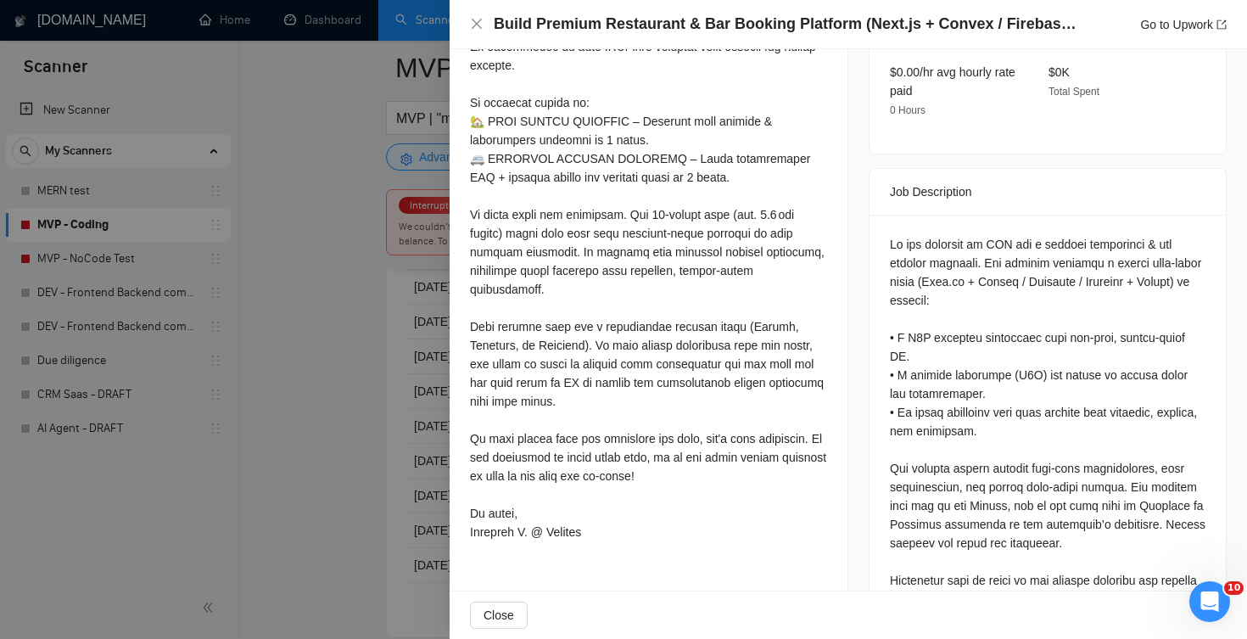
scroll to position [596, 0]
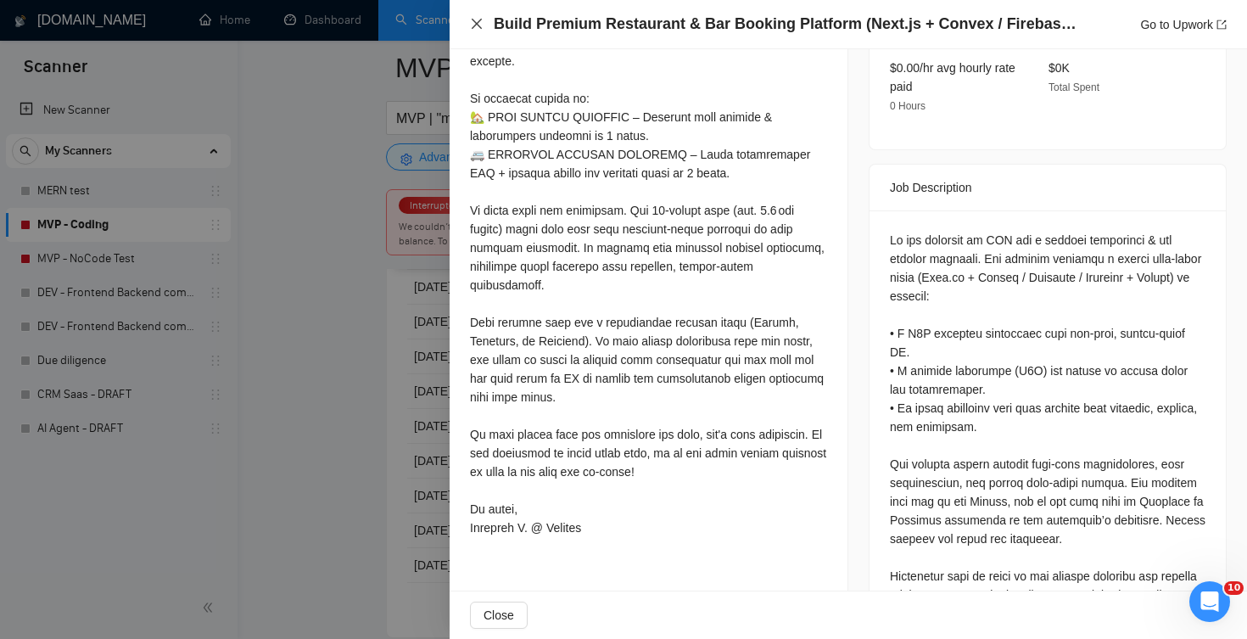
click at [473, 25] on icon "close" at bounding box center [477, 24] width 14 height 14
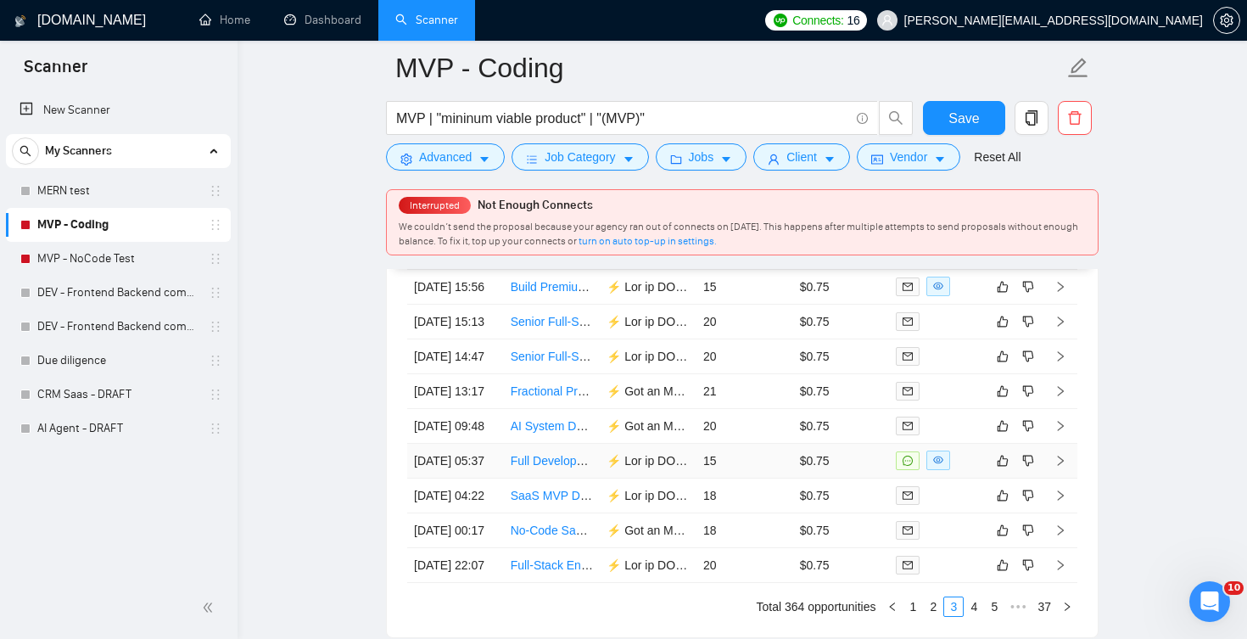
click at [973, 470] on div at bounding box center [937, 460] width 83 height 20
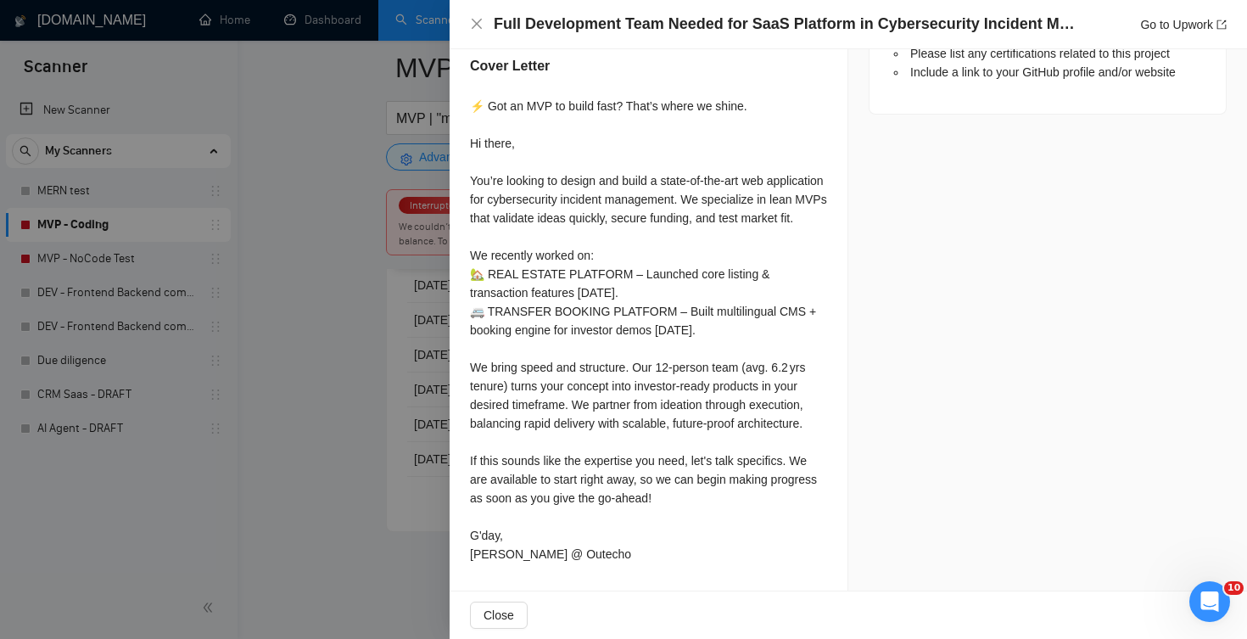
scroll to position [4480, 0]
click at [477, 30] on icon "close" at bounding box center [477, 24] width 14 height 14
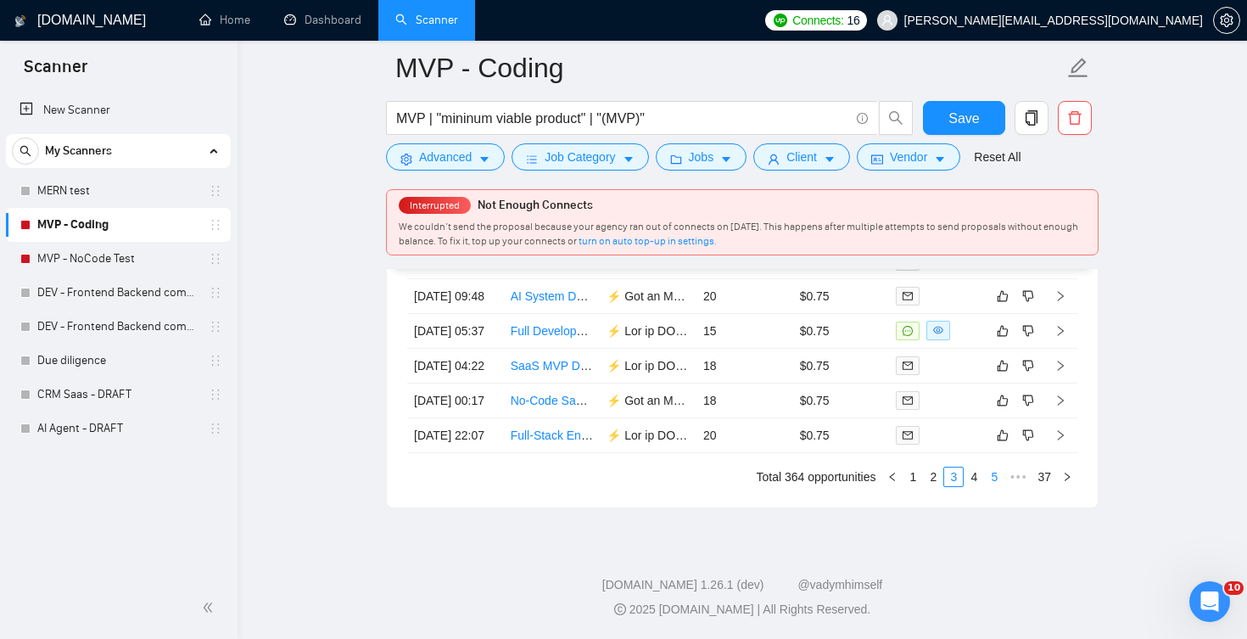
scroll to position [4647, 0]
click at [971, 467] on link "4" at bounding box center [973, 476] width 19 height 19
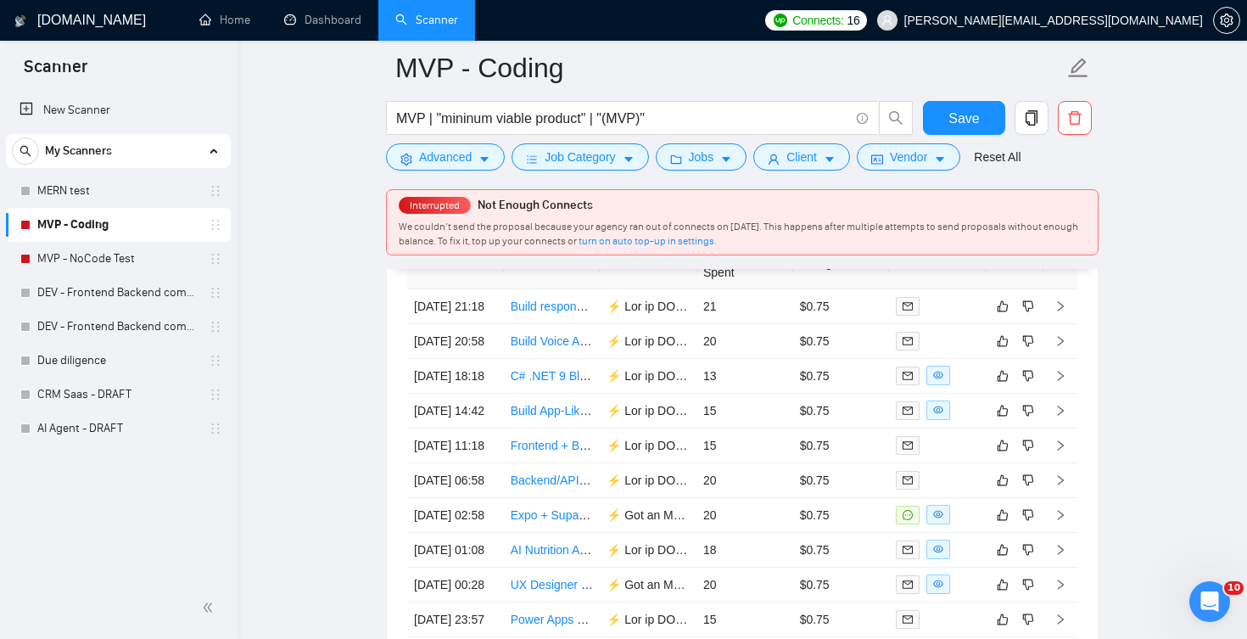
scroll to position [4296, 0]
click at [957, 383] on div at bounding box center [937, 374] width 83 height 20
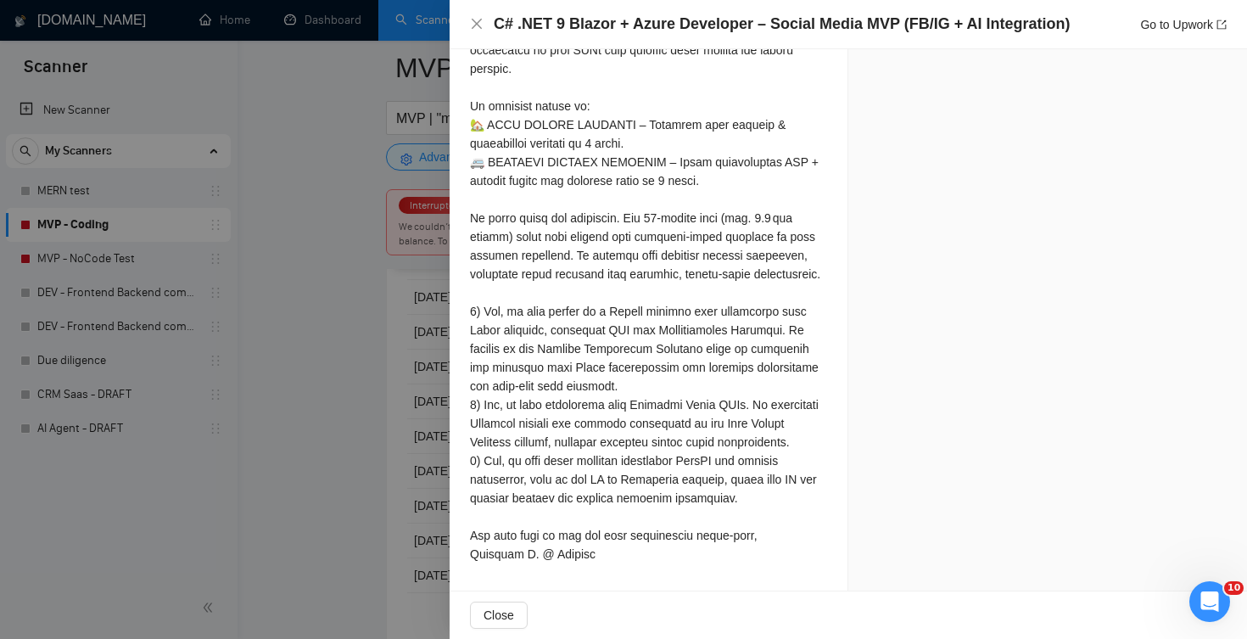
scroll to position [4352, 0]
click at [476, 24] on icon "close" at bounding box center [477, 24] width 10 height 10
